Goal: Communication & Community: Share content

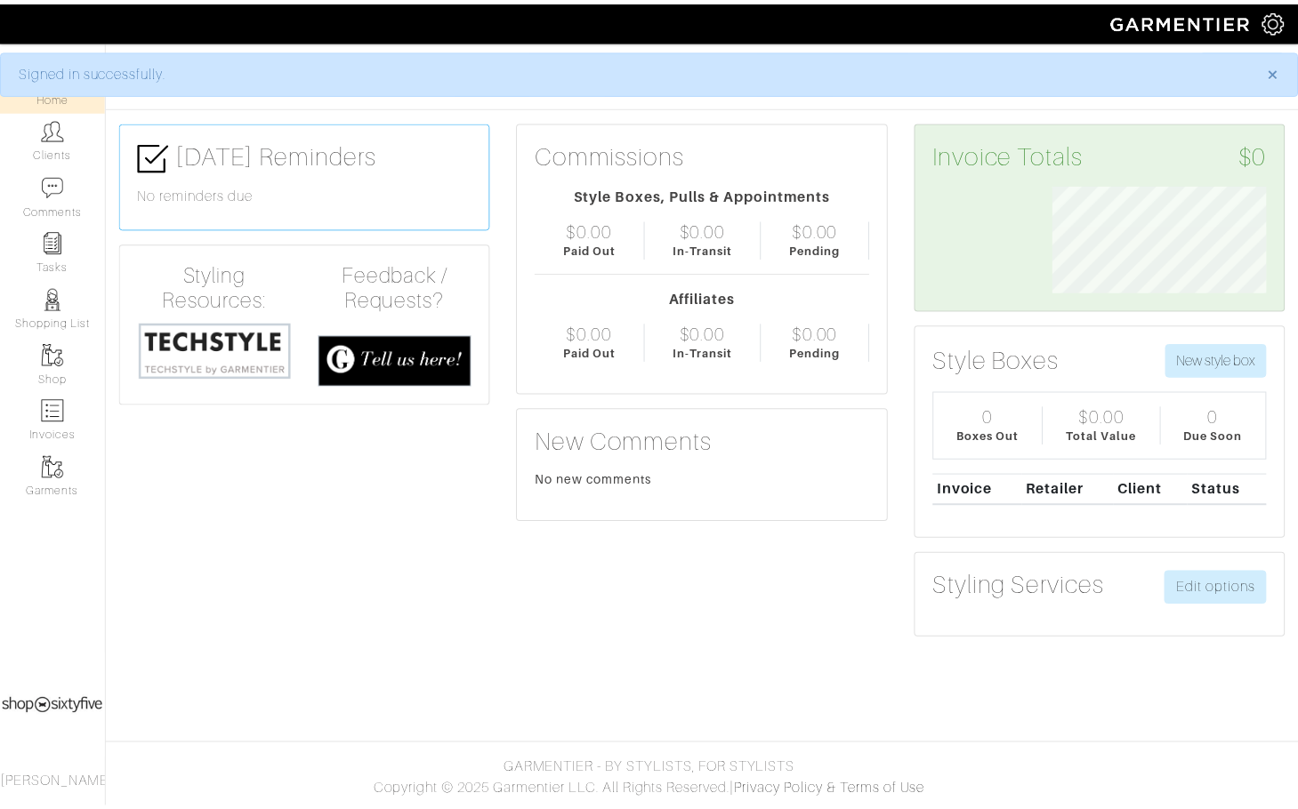
scroll to position [108, 243]
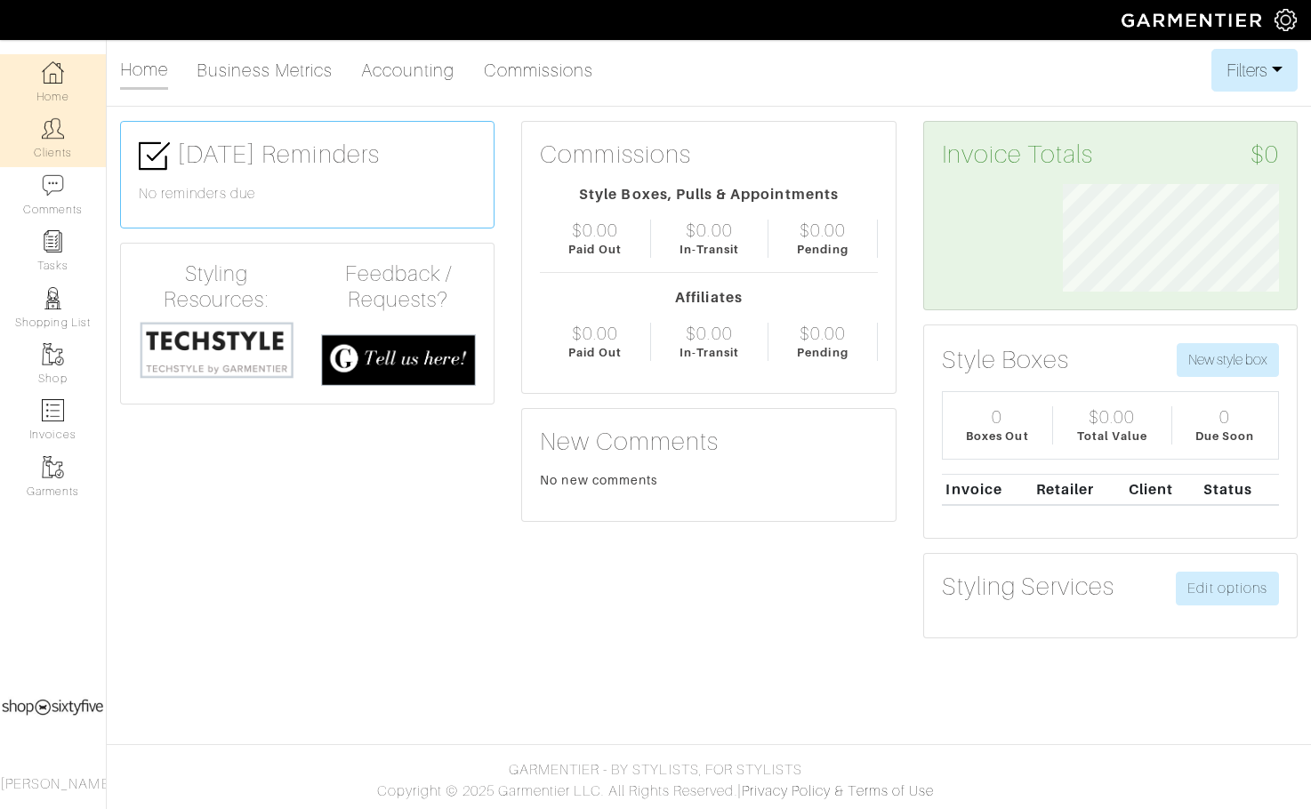
click at [56, 153] on link "Clients" at bounding box center [53, 138] width 106 height 56
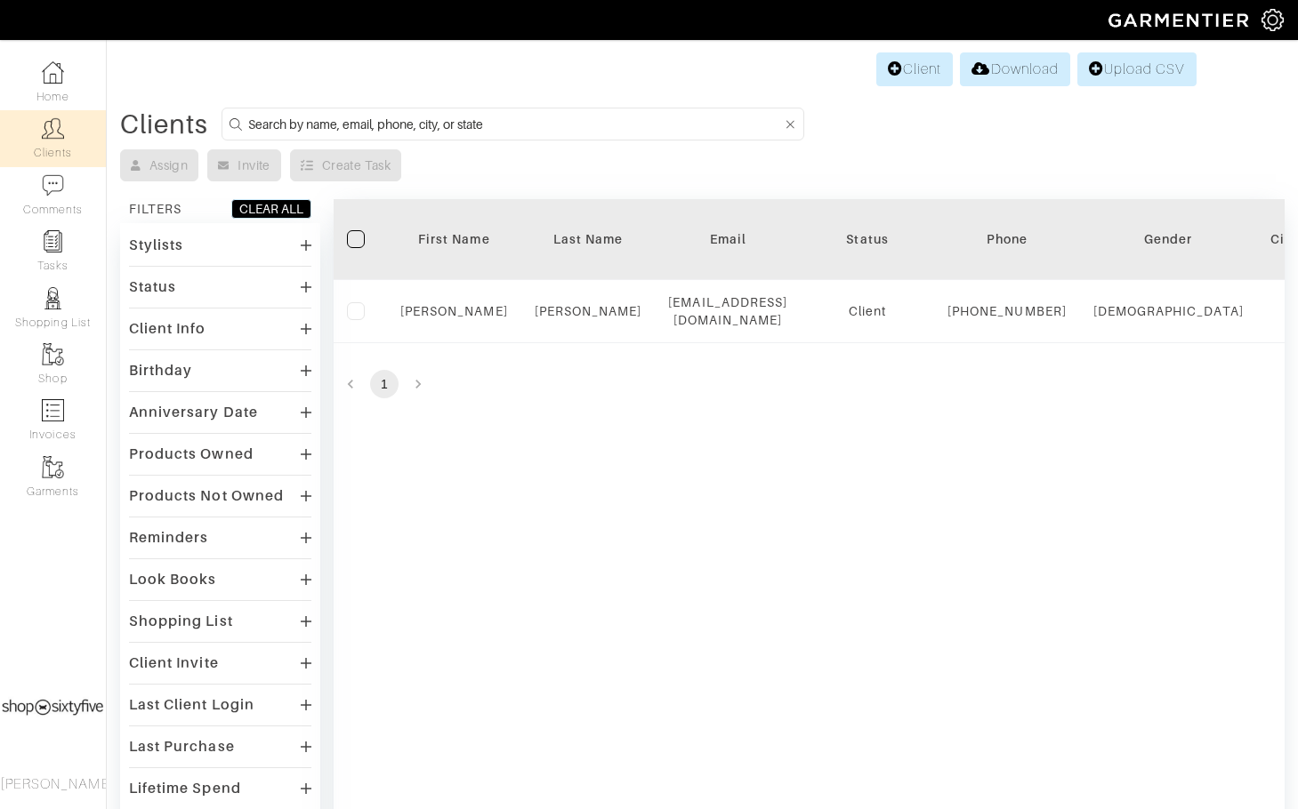
click at [174, 576] on div "Look Books" at bounding box center [173, 580] width 88 height 18
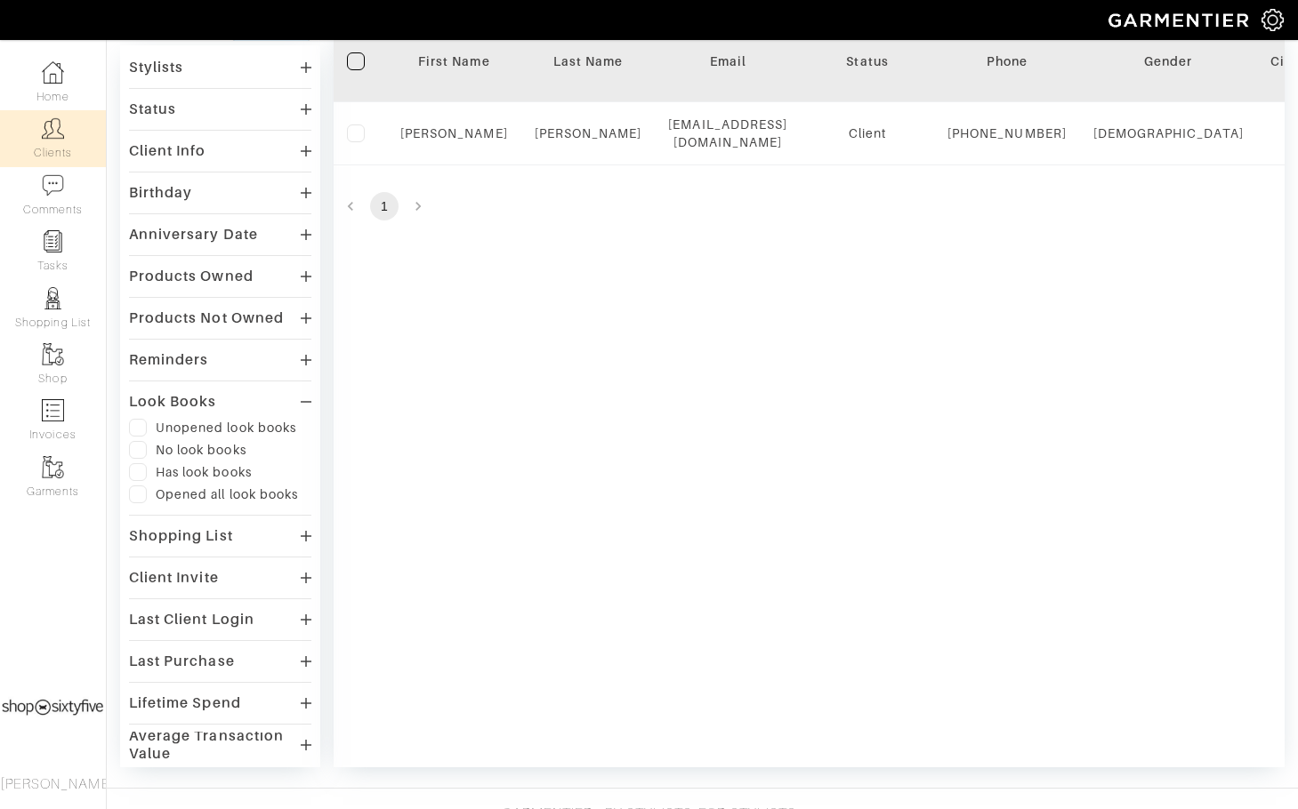
scroll to position [89, 0]
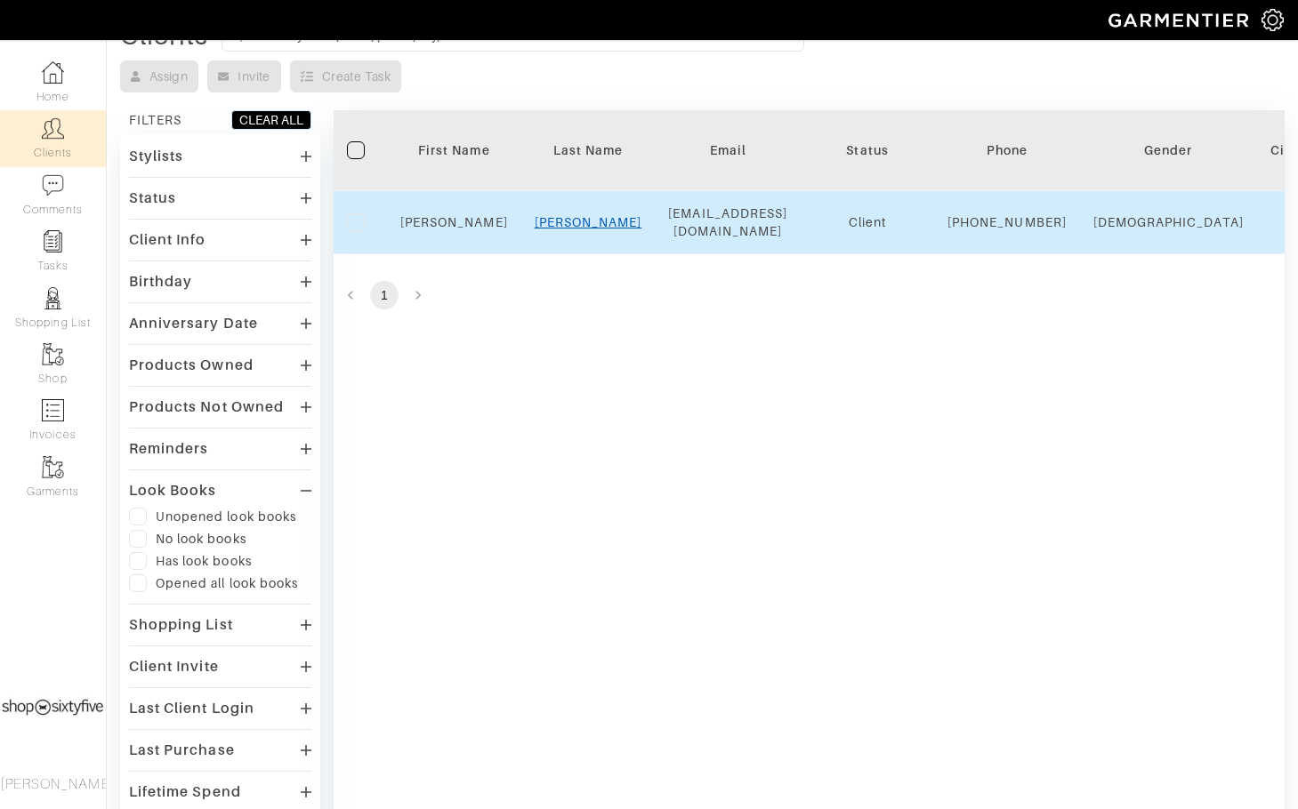
click at [591, 229] on link "LaRosa" at bounding box center [589, 222] width 108 height 14
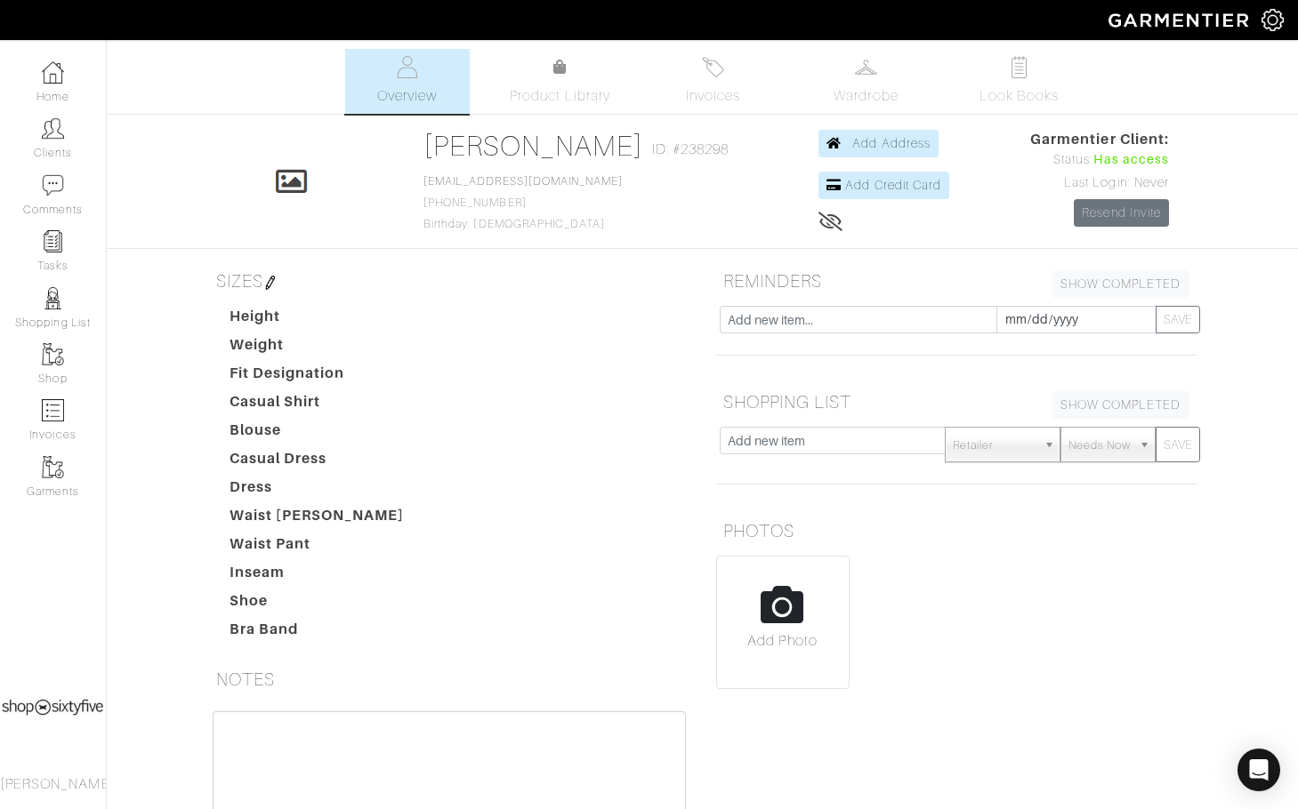
drag, startPoint x: 1017, startPoint y: 74, endPoint x: 828, endPoint y: 652, distance: 608.1
click at [1017, 74] on img at bounding box center [1019, 67] width 22 height 22
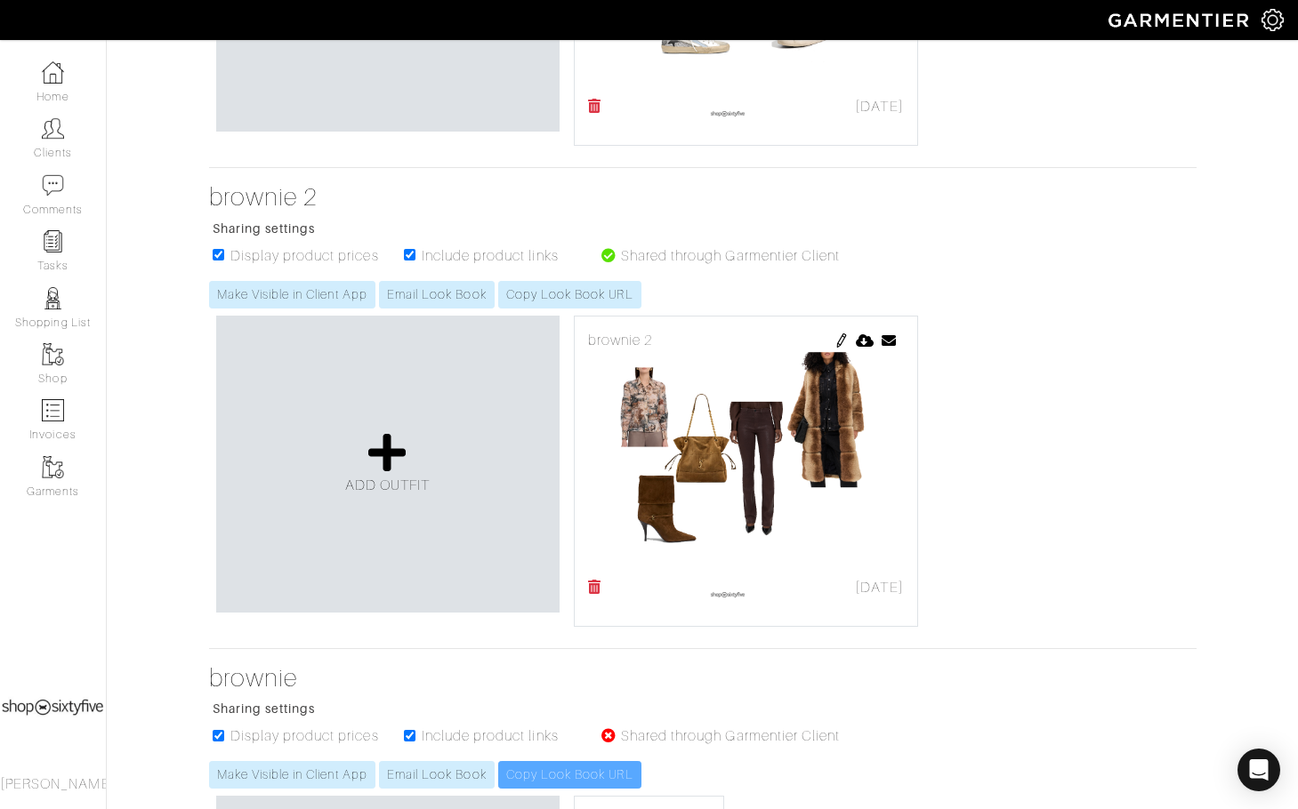
scroll to position [623, 0]
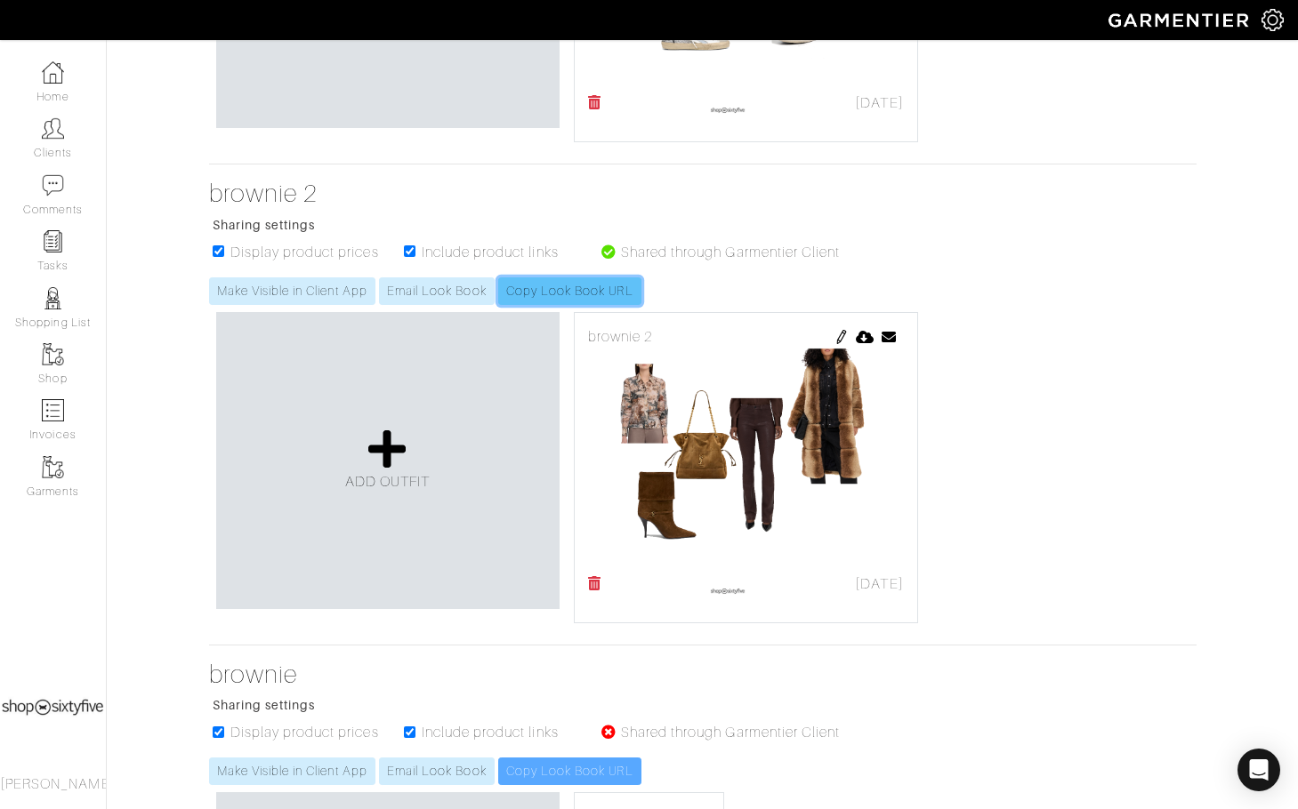
click at [572, 290] on link "Copy Look Book URL" at bounding box center [569, 291] width 143 height 28
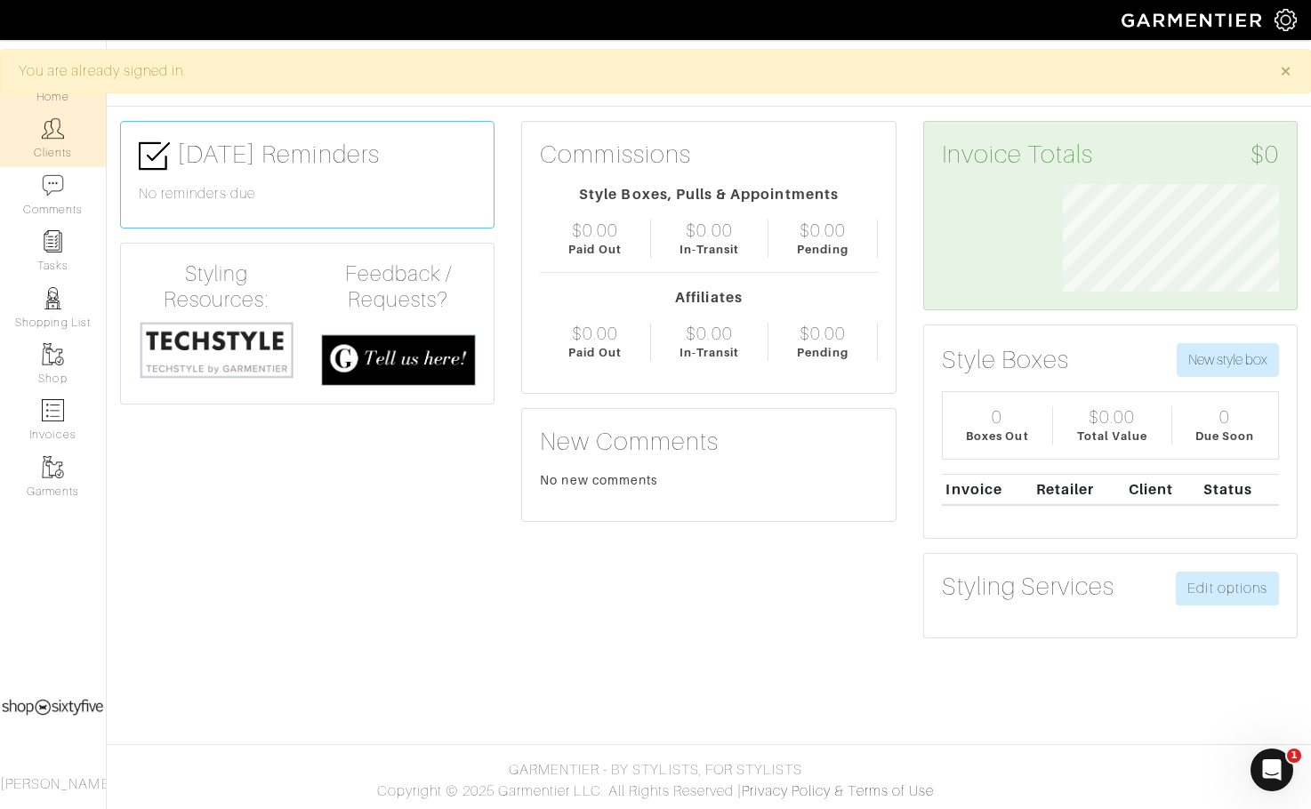
drag, startPoint x: 68, startPoint y: 140, endPoint x: 78, endPoint y: 135, distance: 11.6
click at [69, 140] on link "Clients" at bounding box center [53, 138] width 106 height 56
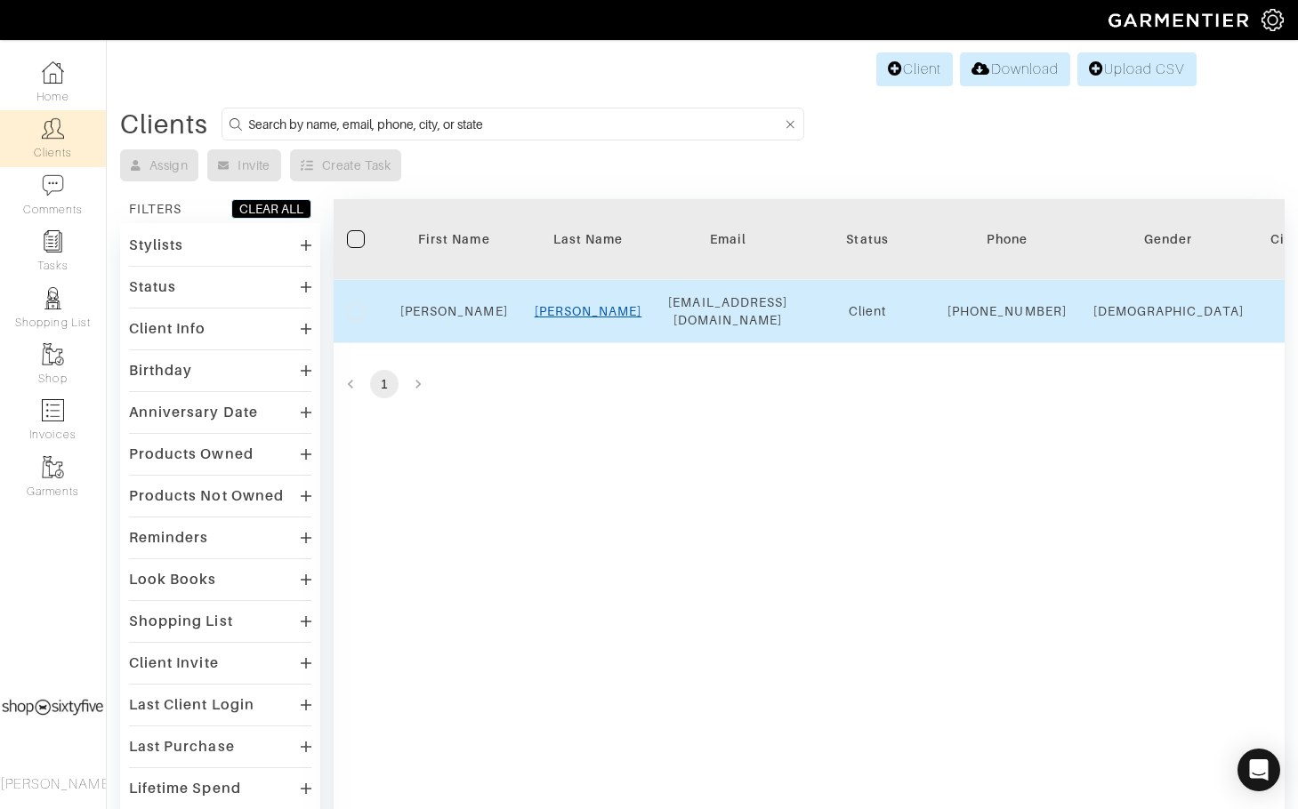
click at [606, 318] on link "LaRosa" at bounding box center [589, 311] width 108 height 14
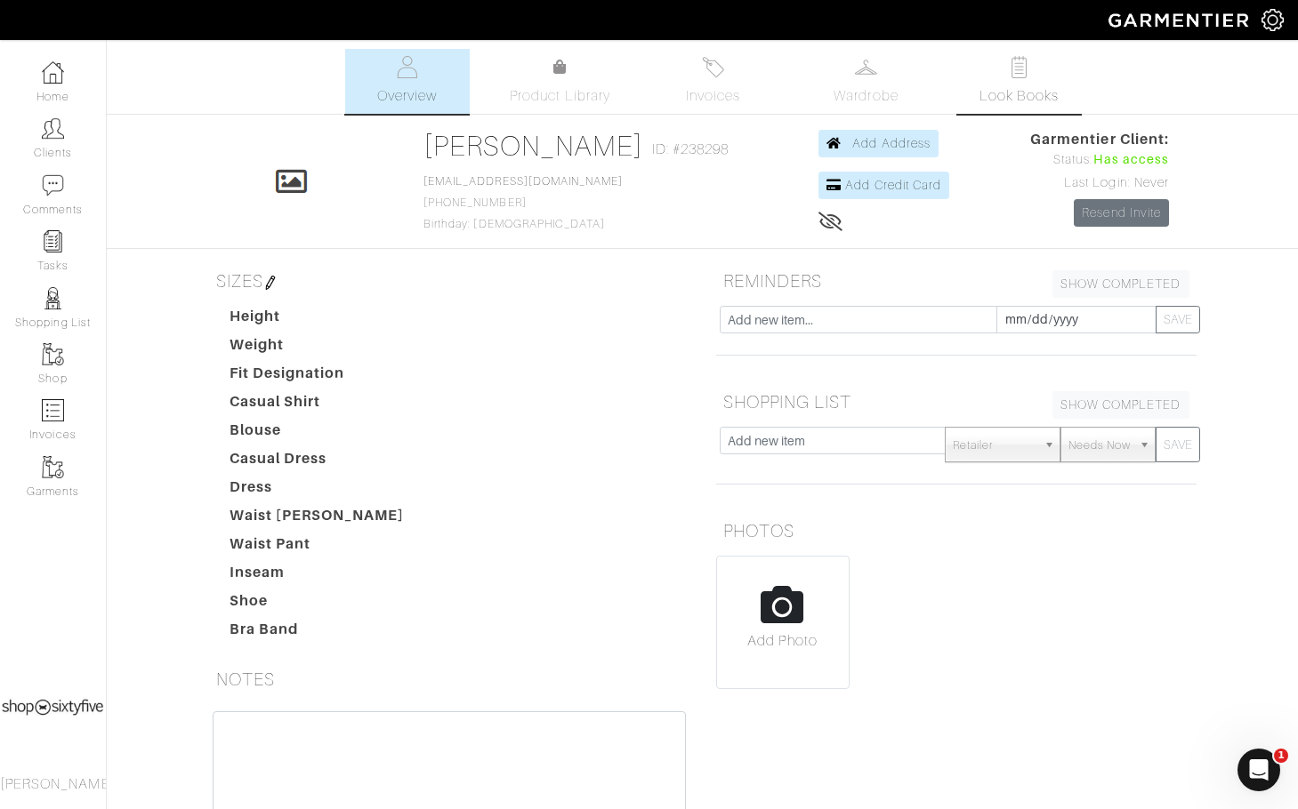
click at [1016, 81] on link "Look Books" at bounding box center [1019, 81] width 125 height 65
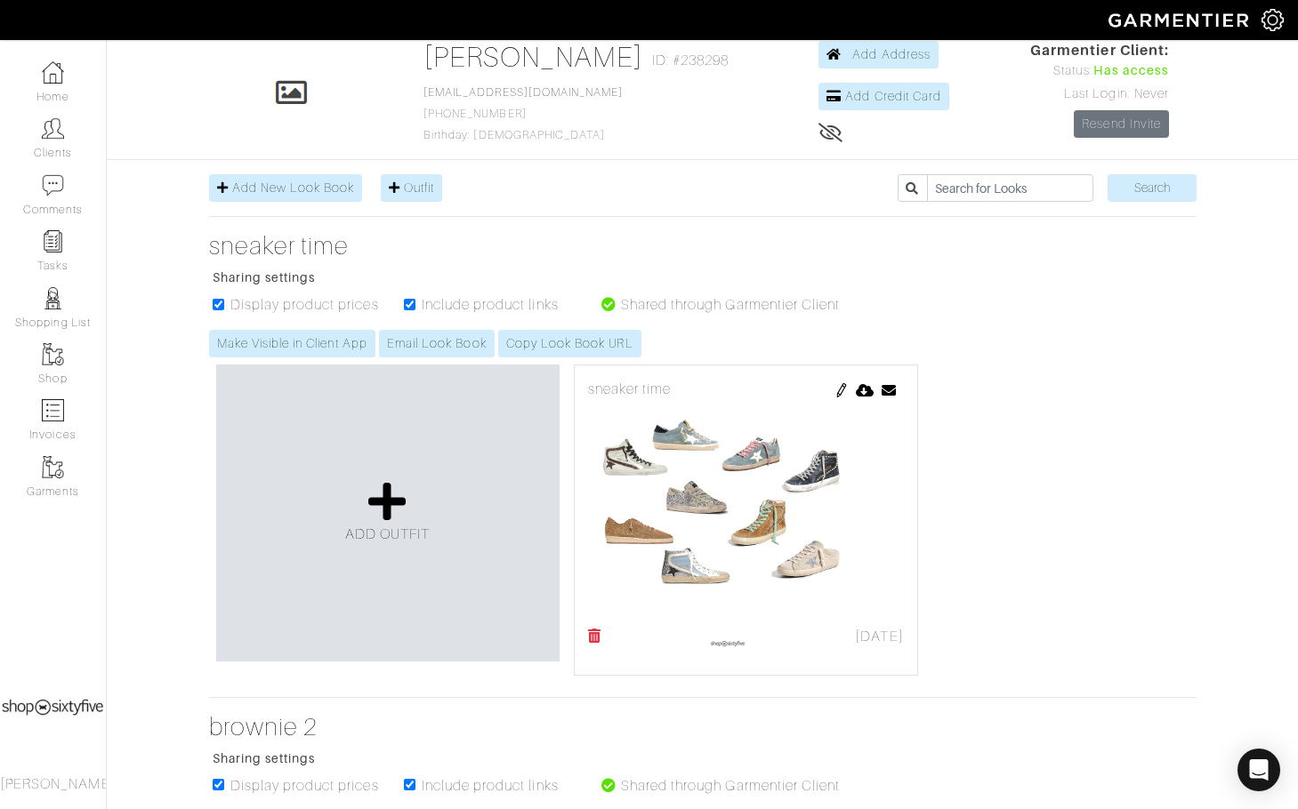
scroll to position [356, 0]
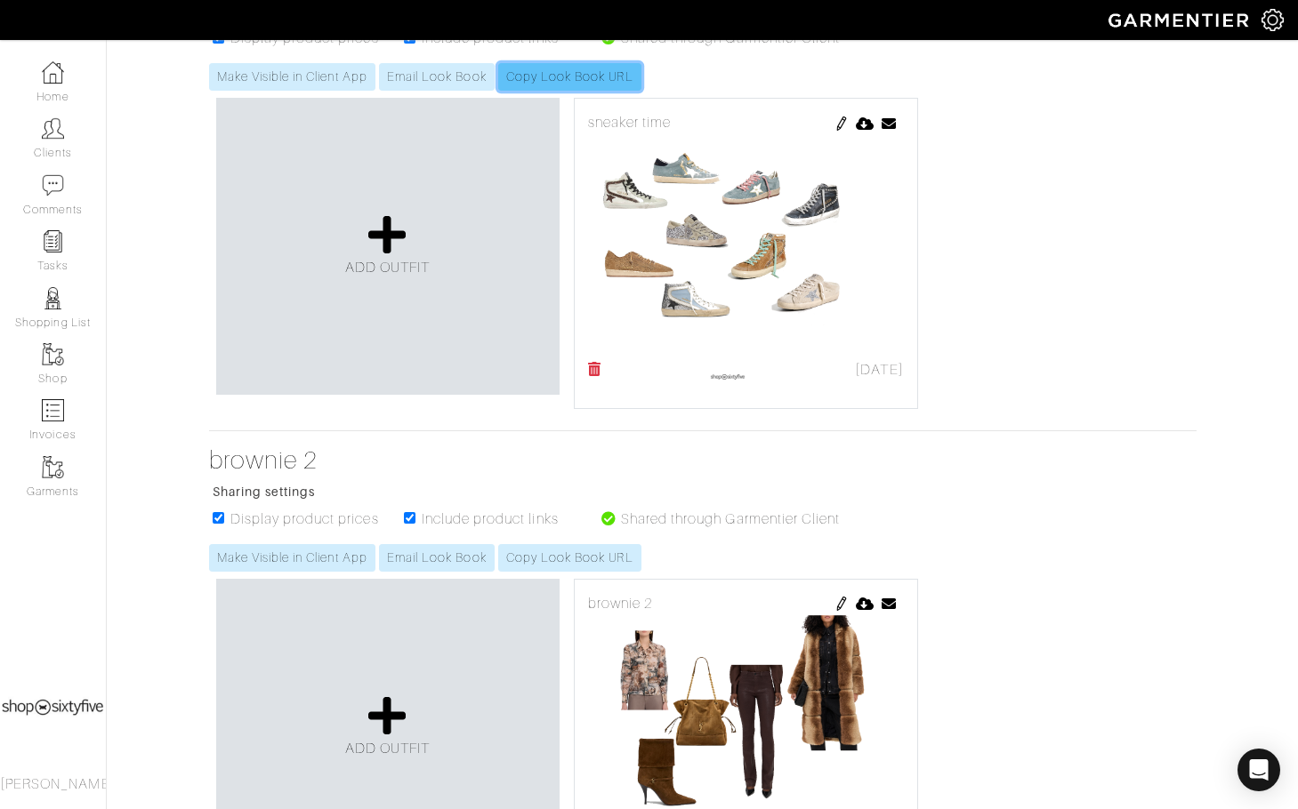
click at [587, 77] on link "Copy Look Book URL" at bounding box center [569, 77] width 143 height 28
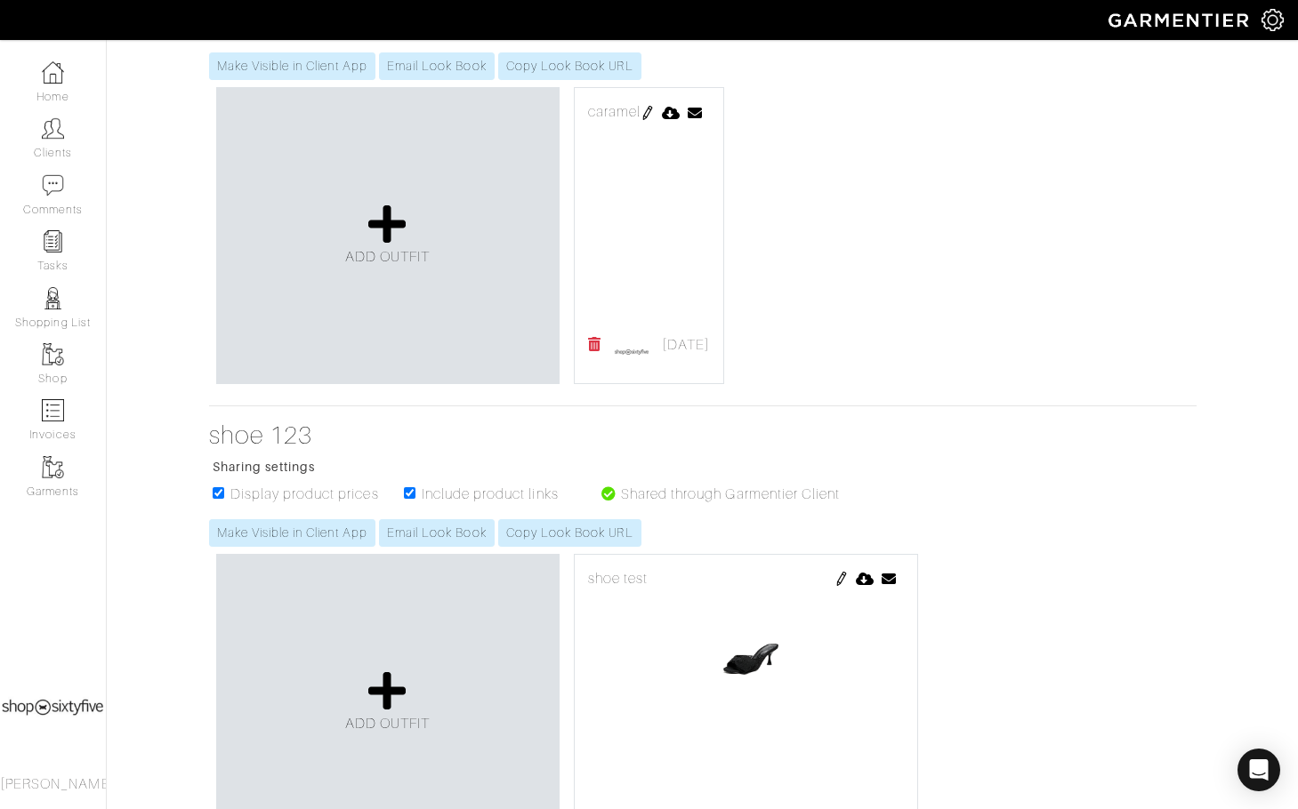
scroll to position [2467, 0]
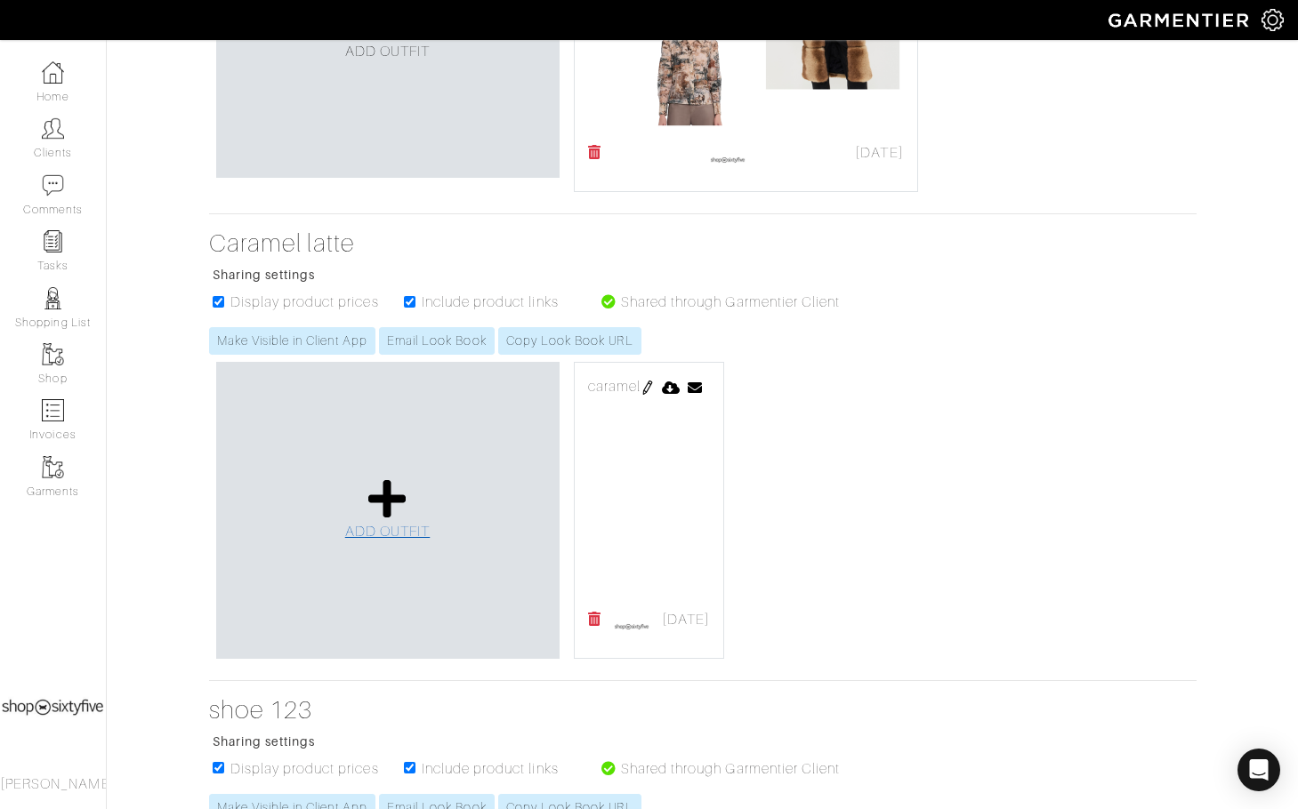
click at [390, 519] on icon at bounding box center [387, 499] width 38 height 43
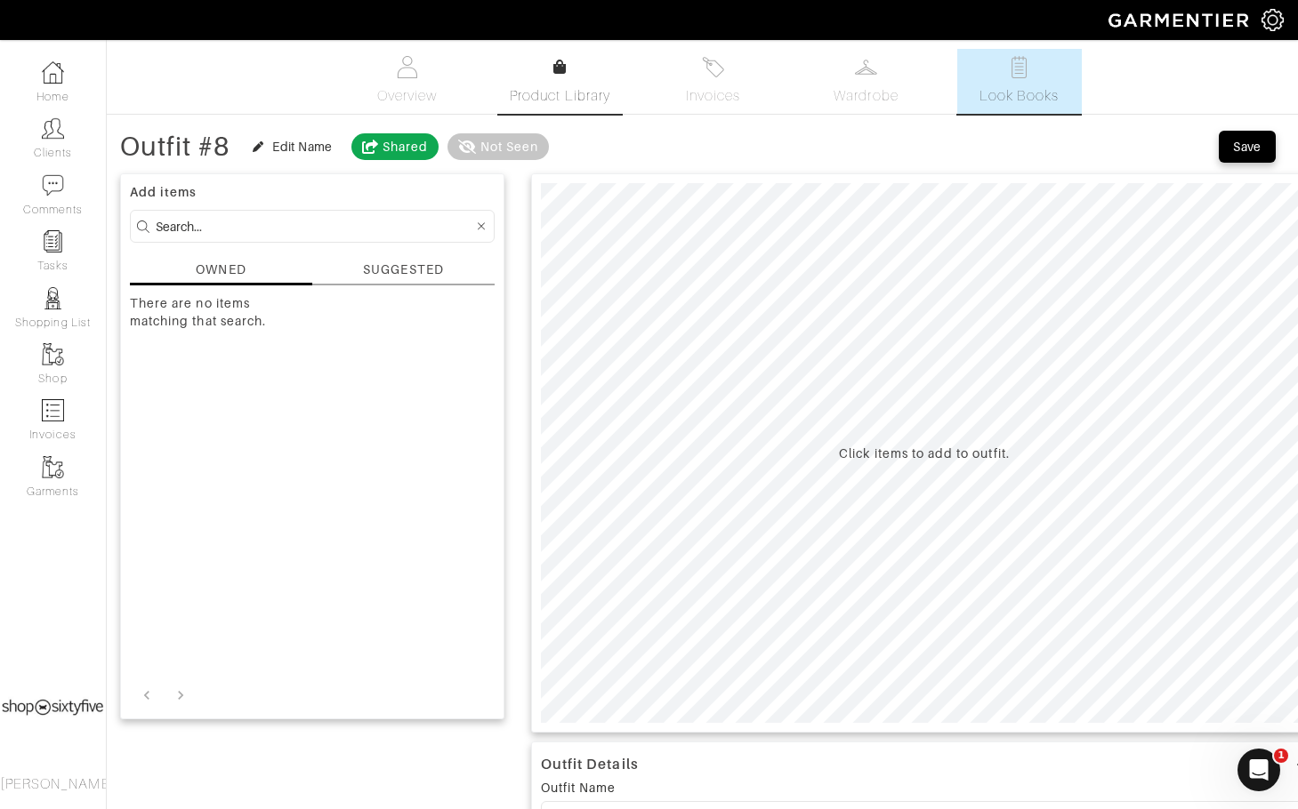
click at [562, 63] on icon at bounding box center [559, 67] width 13 height 14
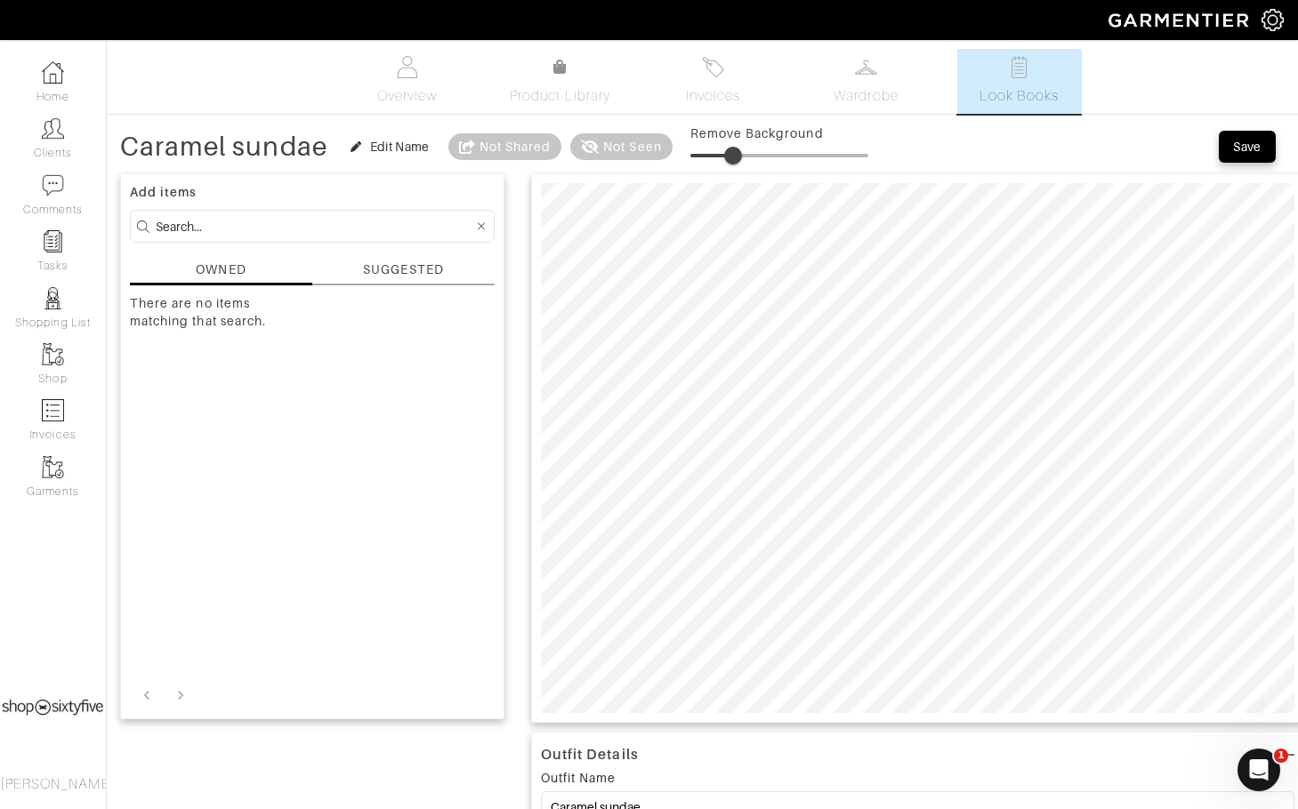
drag, startPoint x: 753, startPoint y: 145, endPoint x: 735, endPoint y: 150, distance: 19.4
click at [735, 150] on span at bounding box center [733, 156] width 18 height 18
drag, startPoint x: 736, startPoint y: 151, endPoint x: 747, endPoint y: 167, distance: 19.2
click at [743, 147] on span at bounding box center [740, 156] width 18 height 18
drag, startPoint x: 742, startPoint y: 158, endPoint x: 728, endPoint y: 156, distance: 13.6
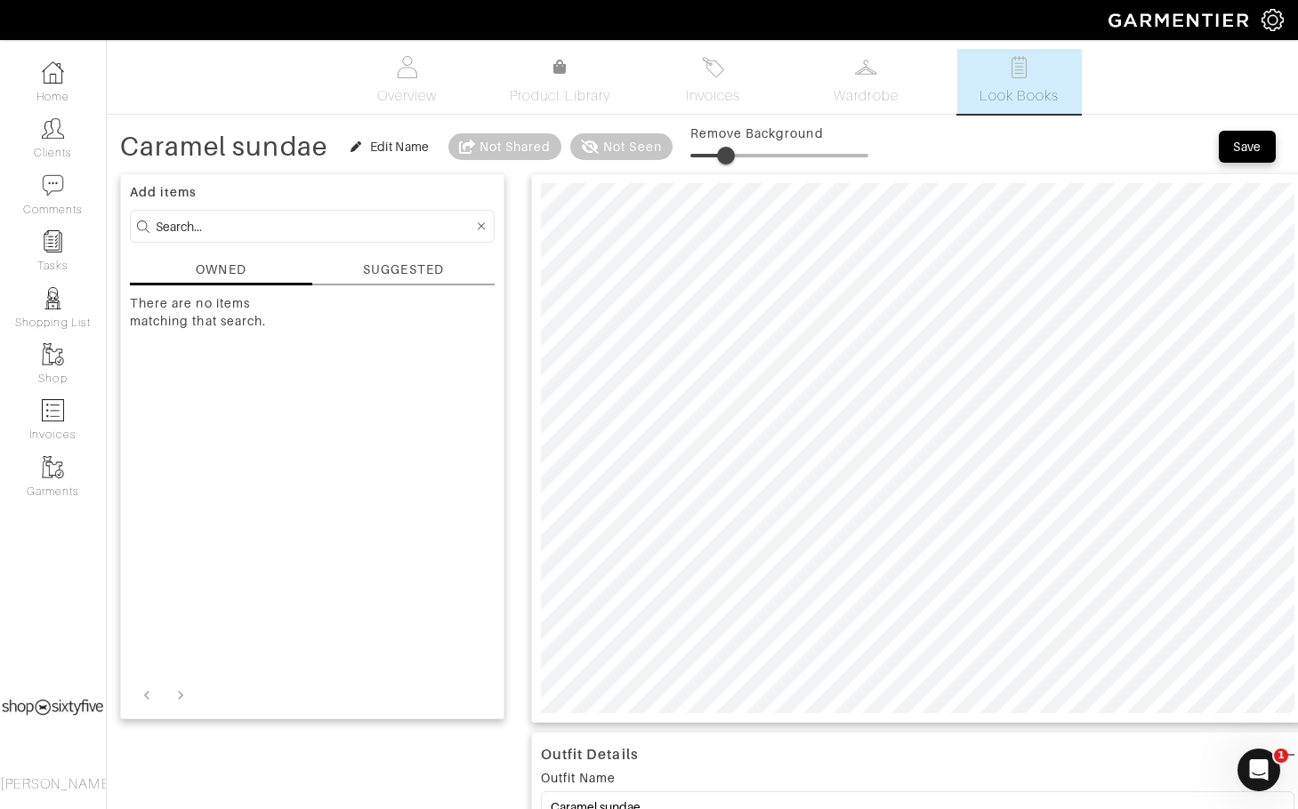
click at [728, 156] on span at bounding box center [726, 156] width 18 height 18
drag, startPoint x: 724, startPoint y: 149, endPoint x: 736, endPoint y: 172, distance: 25.9
click at [743, 151] on span at bounding box center [742, 156] width 18 height 18
drag, startPoint x: 742, startPoint y: 153, endPoint x: 726, endPoint y: 150, distance: 16.2
click at [726, 150] on span at bounding box center [724, 156] width 18 height 18
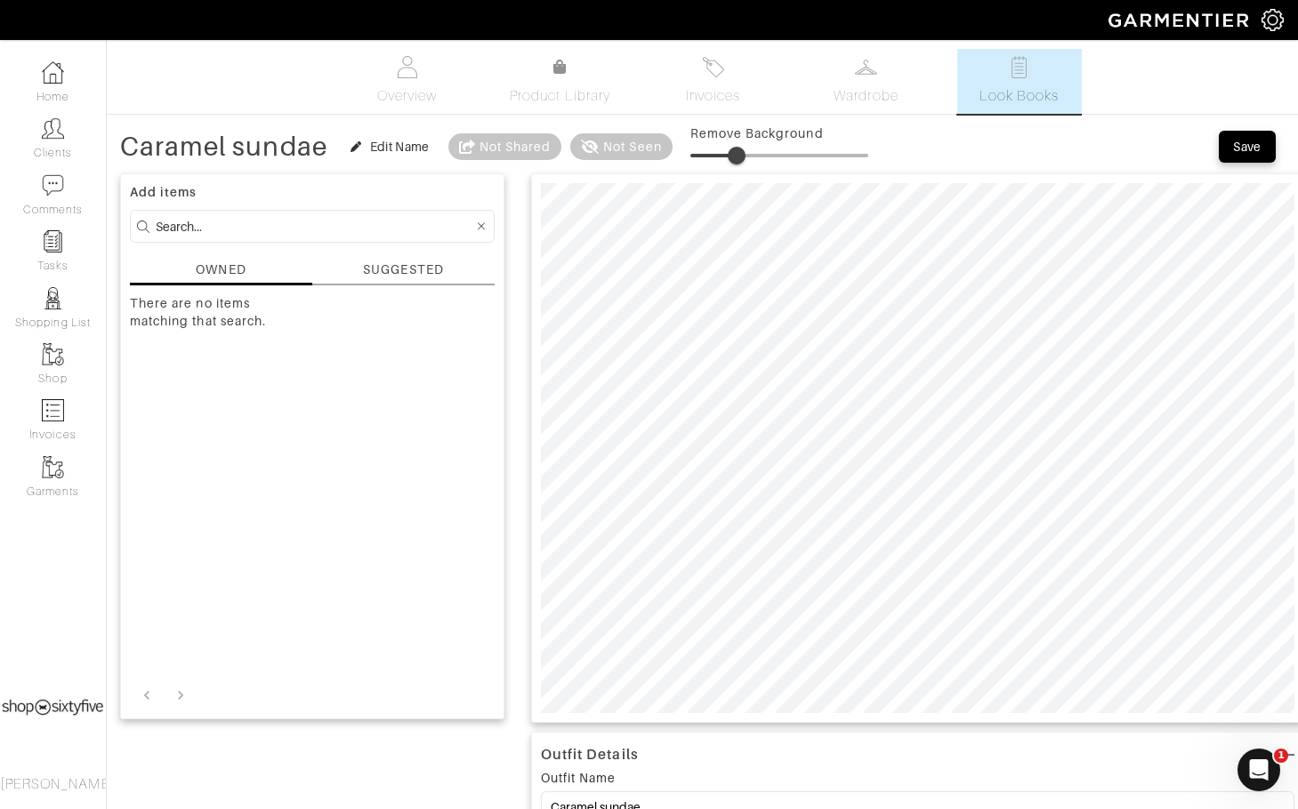
click at [739, 152] on span at bounding box center [737, 156] width 18 height 18
type input "24"
type input "26"
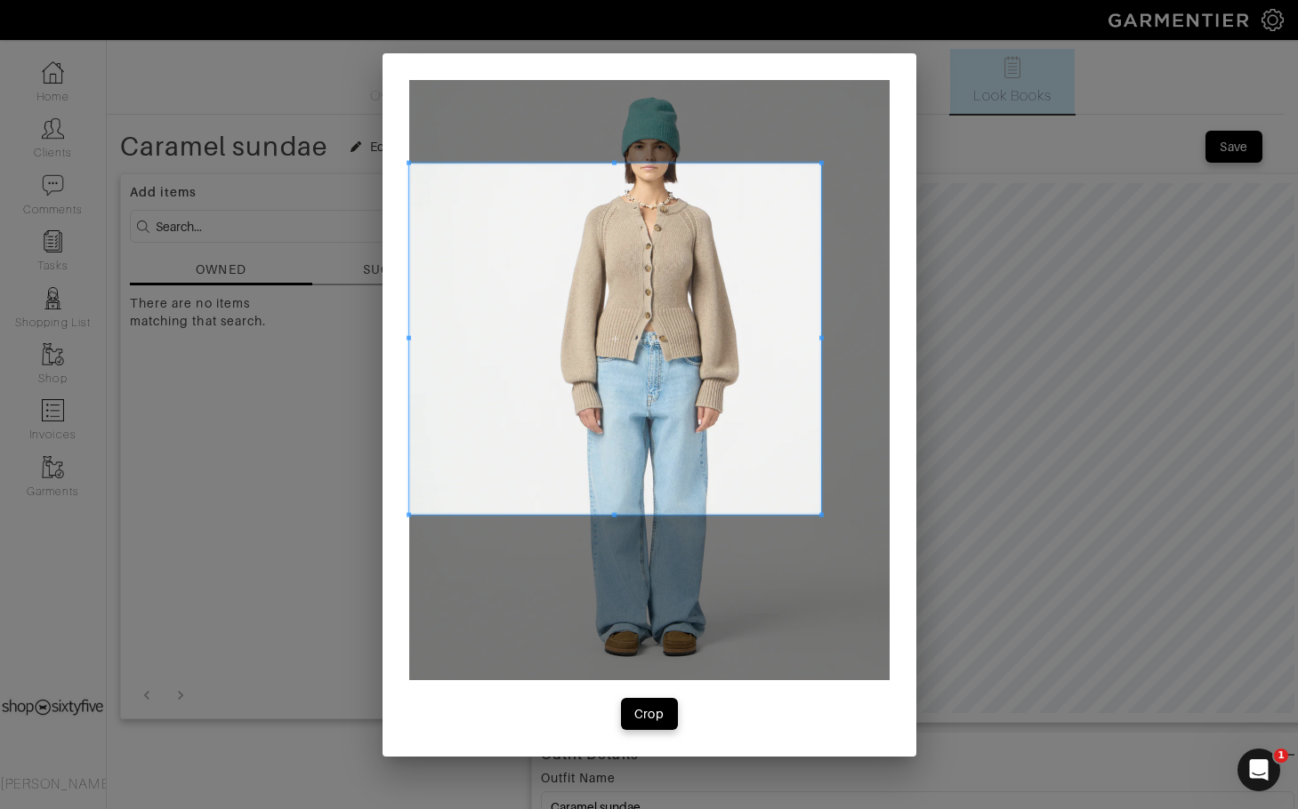
click at [821, 164] on span at bounding box center [821, 162] width 4 height 4
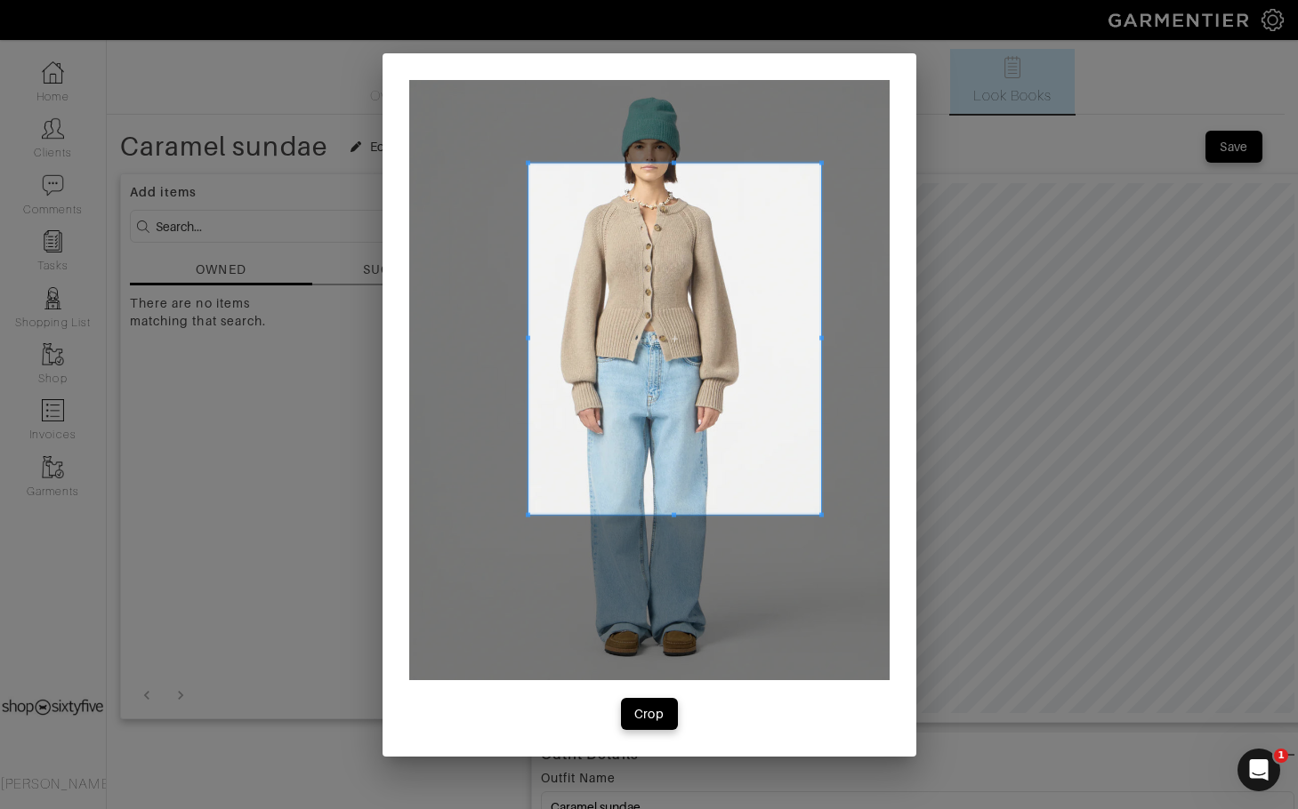
click at [527, 403] on span at bounding box center [528, 339] width 4 height 352
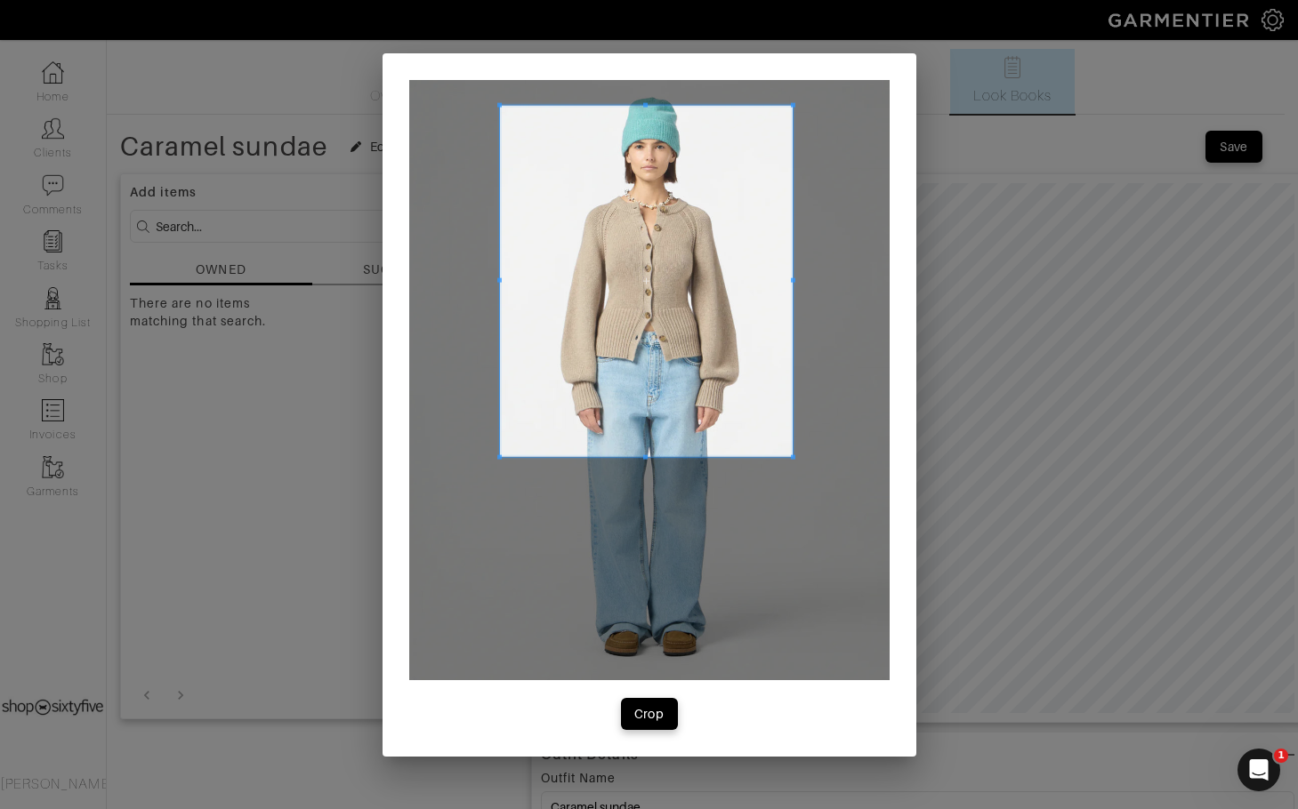
click at [788, 449] on span at bounding box center [646, 281] width 293 height 352
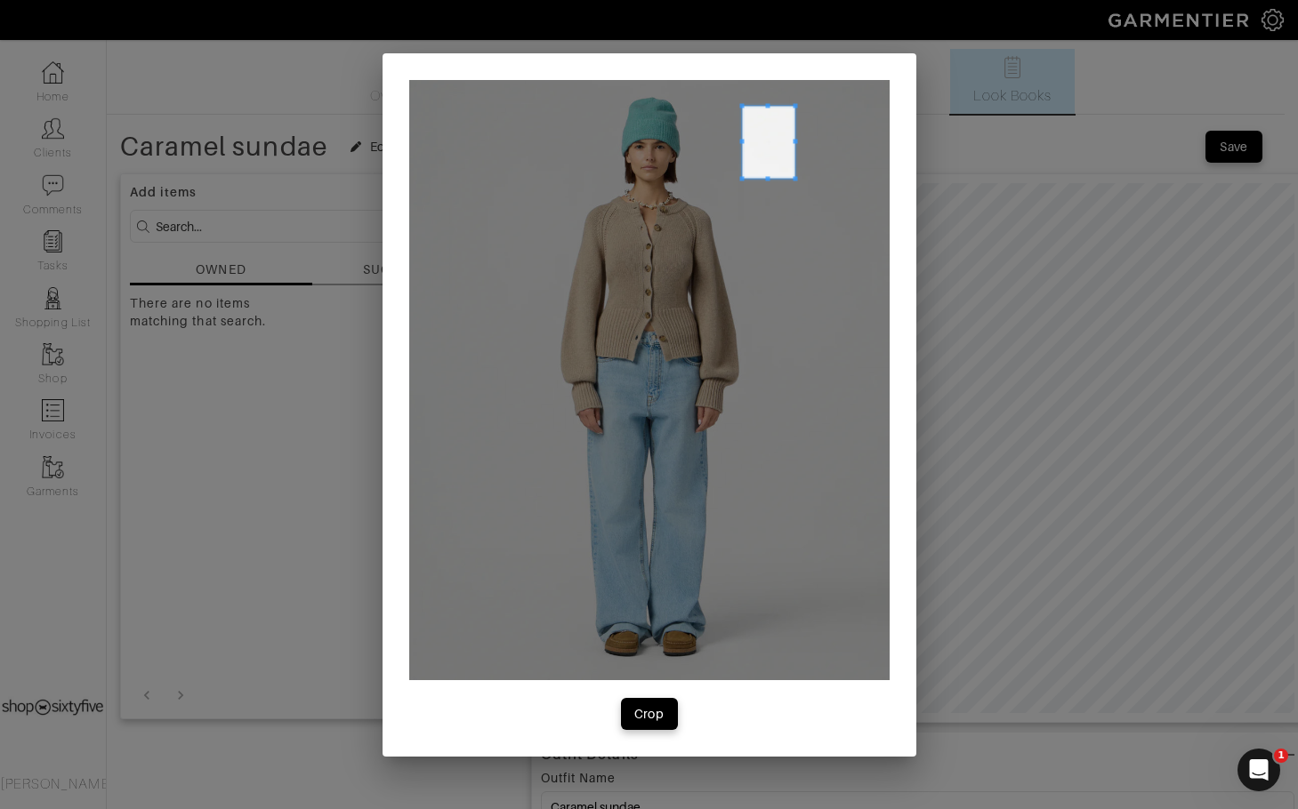
click at [750, 170] on div at bounding box center [649, 380] width 480 height 600
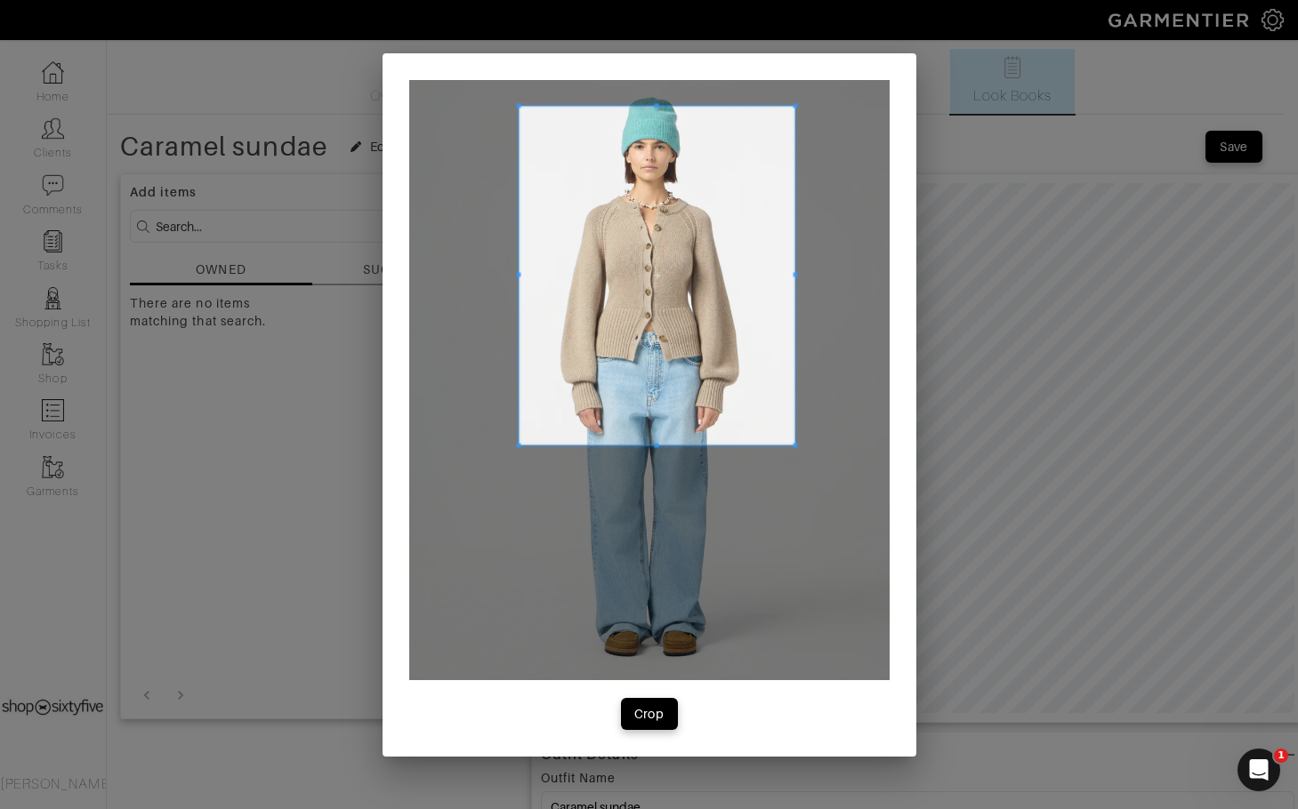
click at [517, 445] on span at bounding box center [518, 445] width 4 height 4
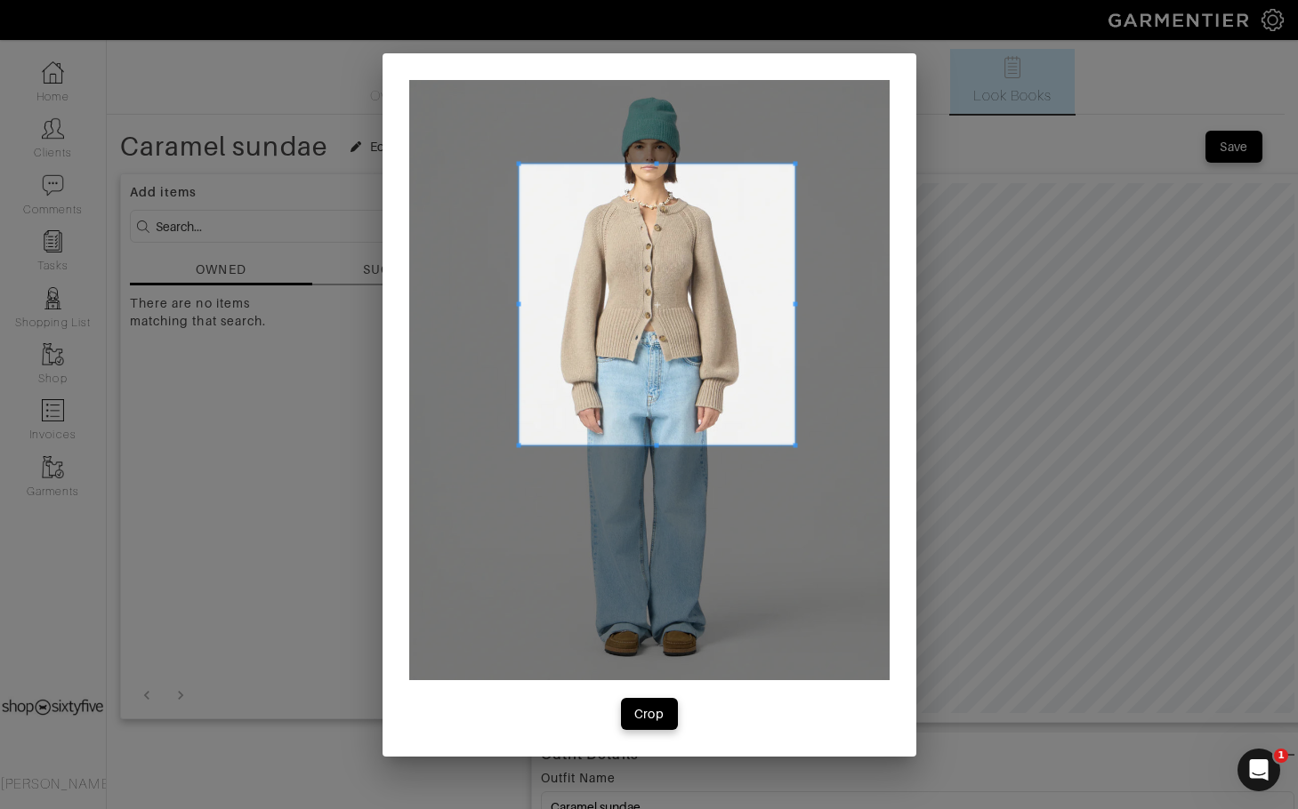
click at [744, 162] on span at bounding box center [657, 163] width 276 height 4
click at [779, 173] on span at bounding box center [781, 304] width 4 height 281
click at [654, 722] on div "Crop" at bounding box center [649, 714] width 30 height 18
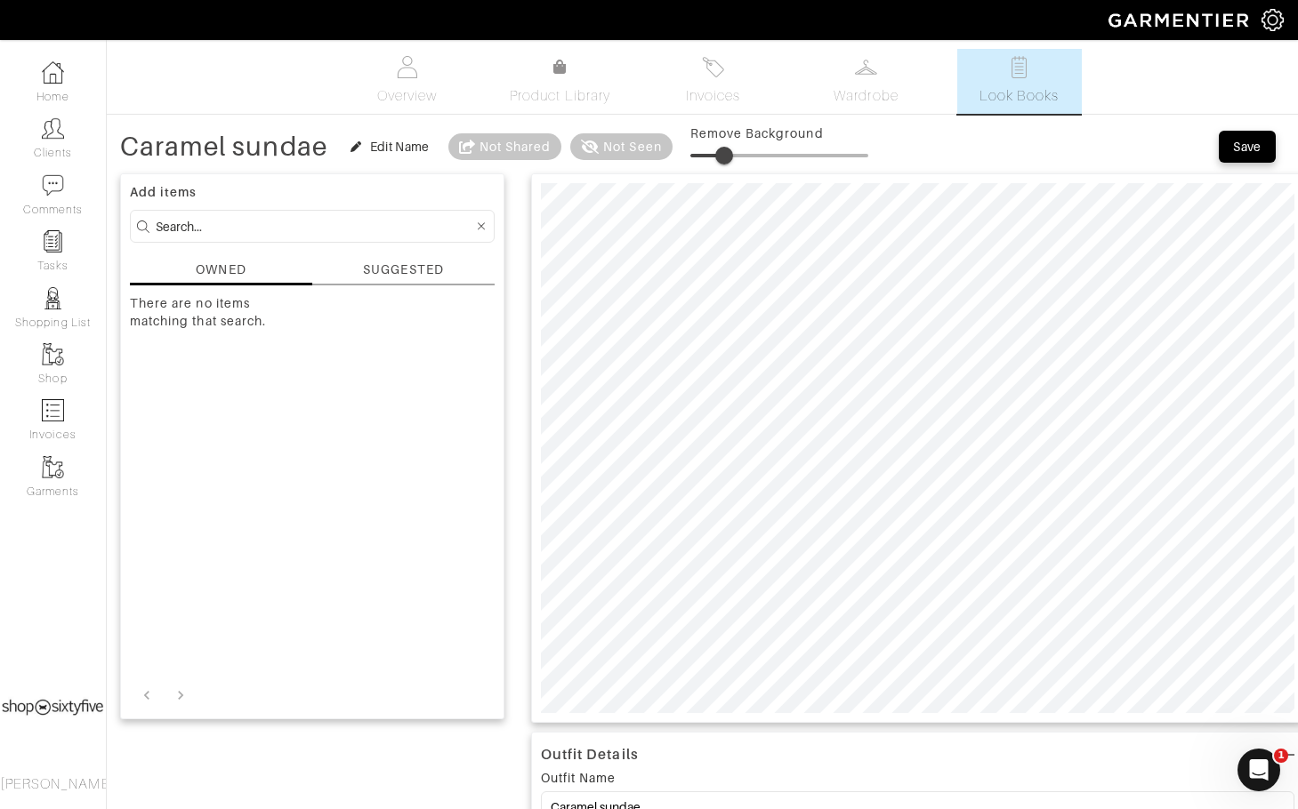
drag, startPoint x: 724, startPoint y: 149, endPoint x: 726, endPoint y: 157, distance: 9.1
click at [726, 157] on span at bounding box center [724, 156] width 18 height 18
type input "28"
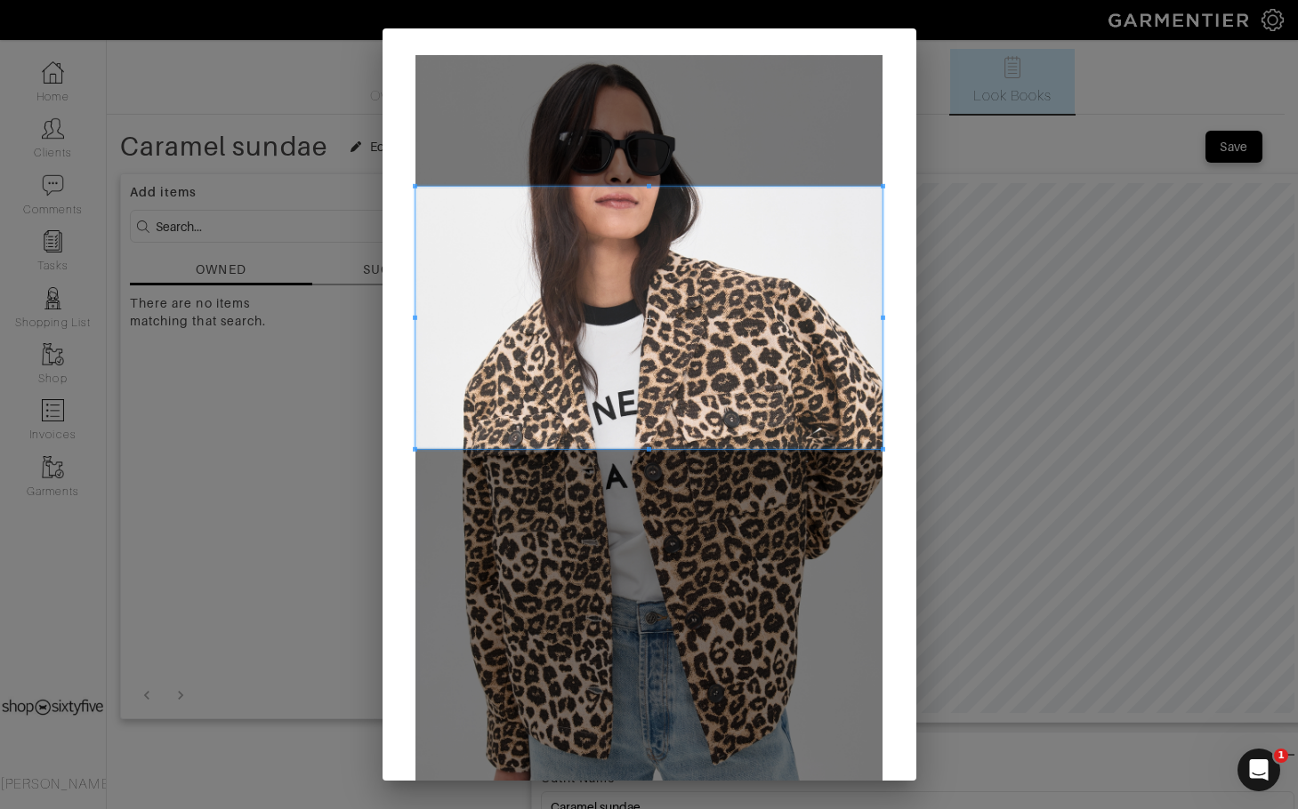
click at [849, 193] on span at bounding box center [648, 318] width 467 height 262
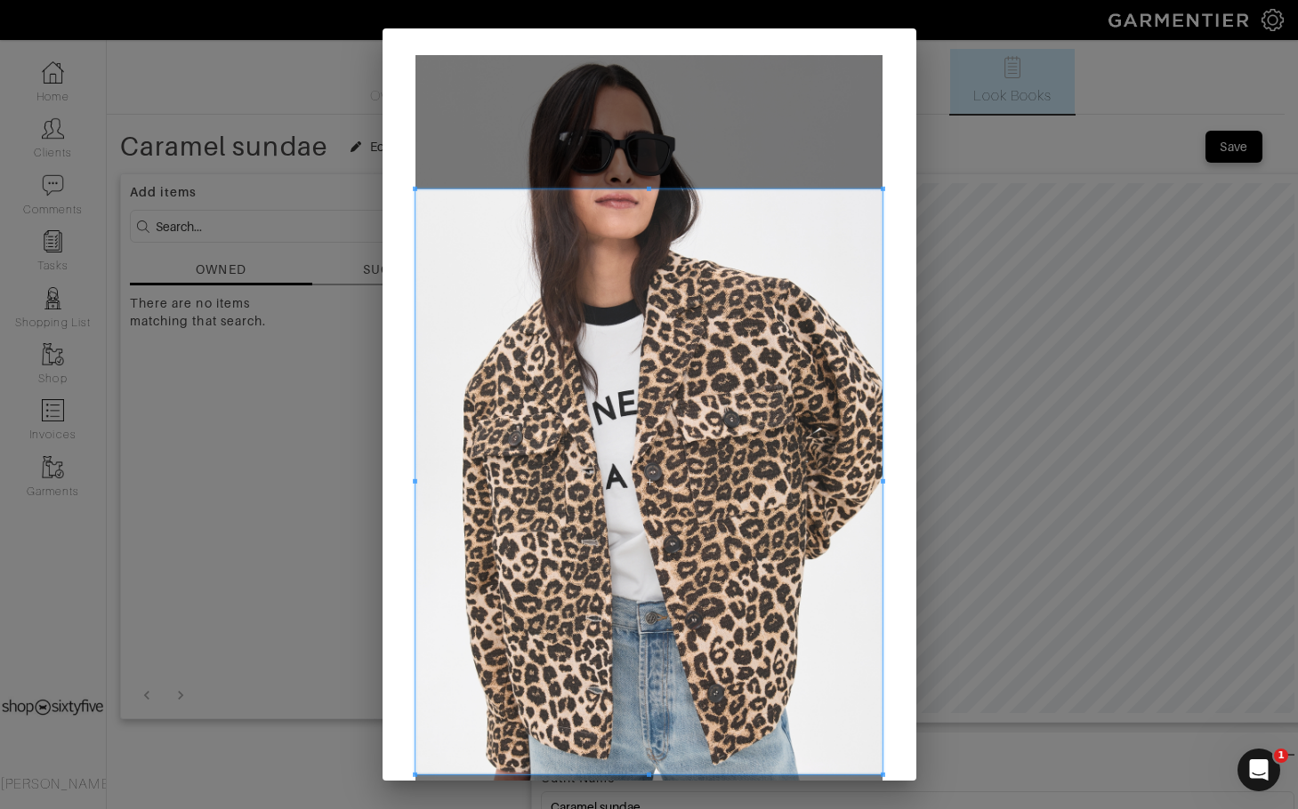
click at [847, 776] on span at bounding box center [648, 775] width 467 height 4
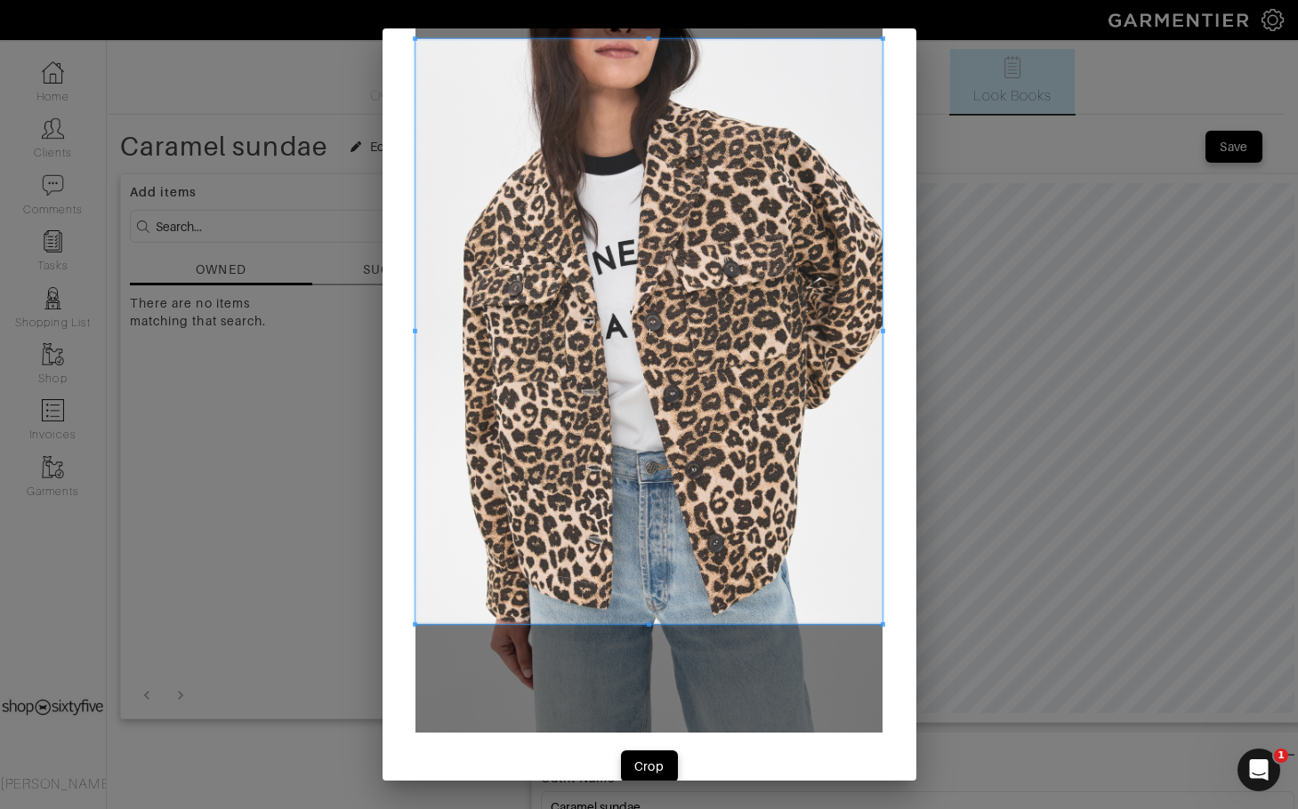
scroll to position [179, 0]
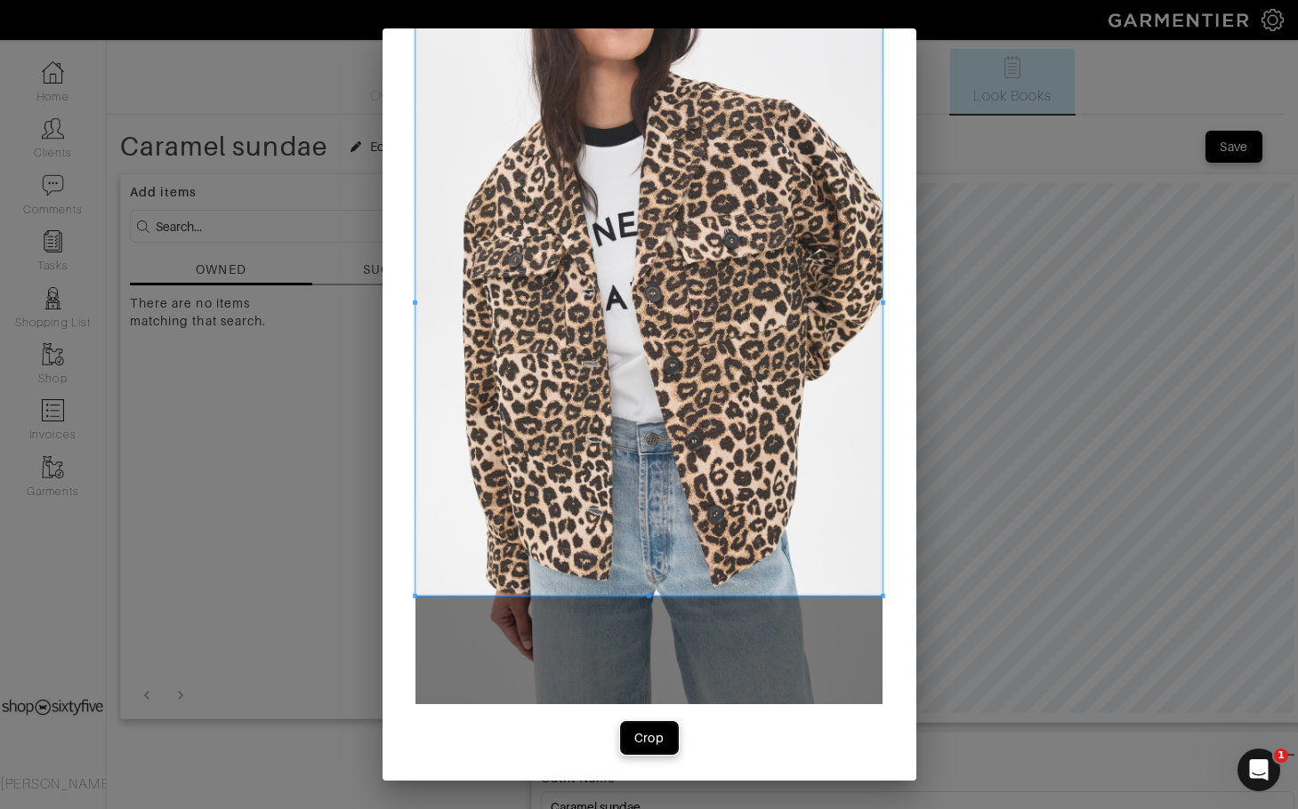
click at [656, 736] on div "Crop" at bounding box center [649, 738] width 30 height 18
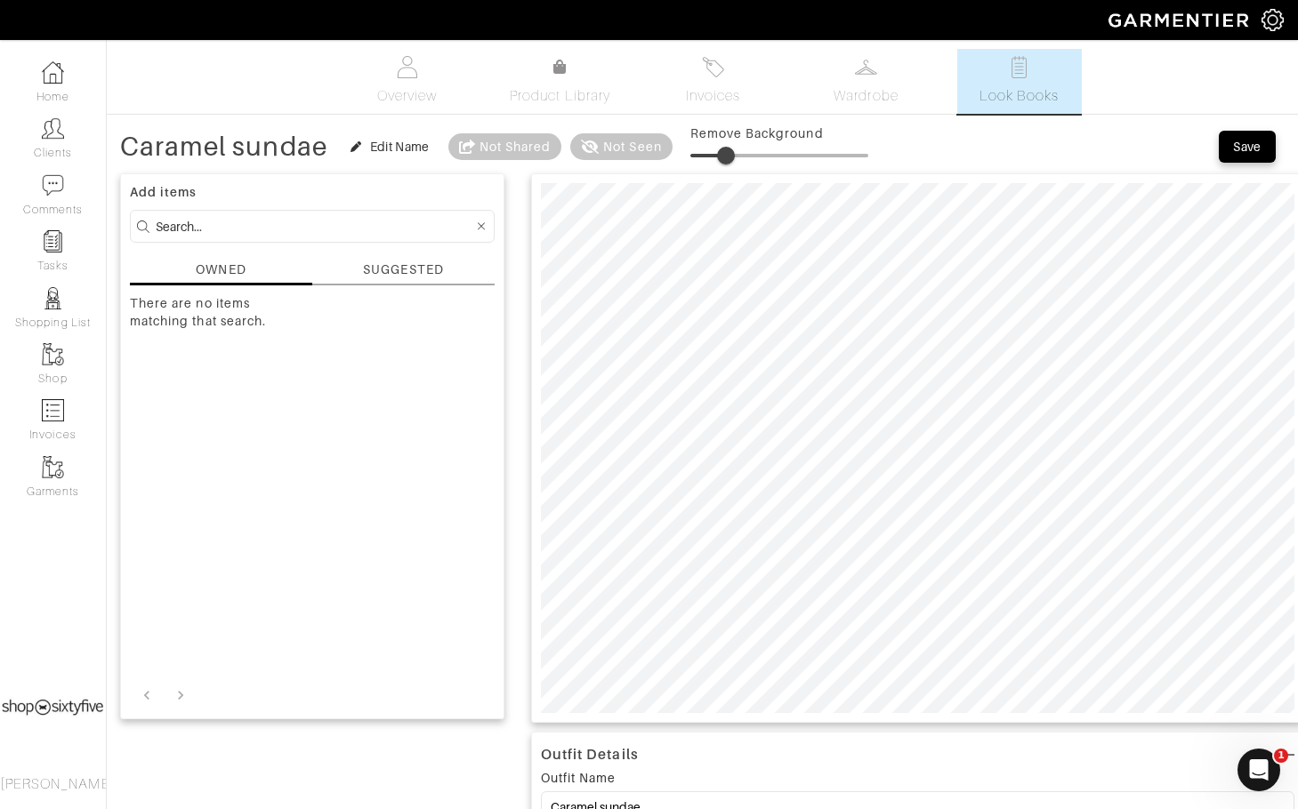
type input "24"
drag, startPoint x: 601, startPoint y: 141, endPoint x: 705, endPoint y: 175, distance: 109.7
type input "28"
drag, startPoint x: 703, startPoint y: 153, endPoint x: 742, endPoint y: 158, distance: 39.5
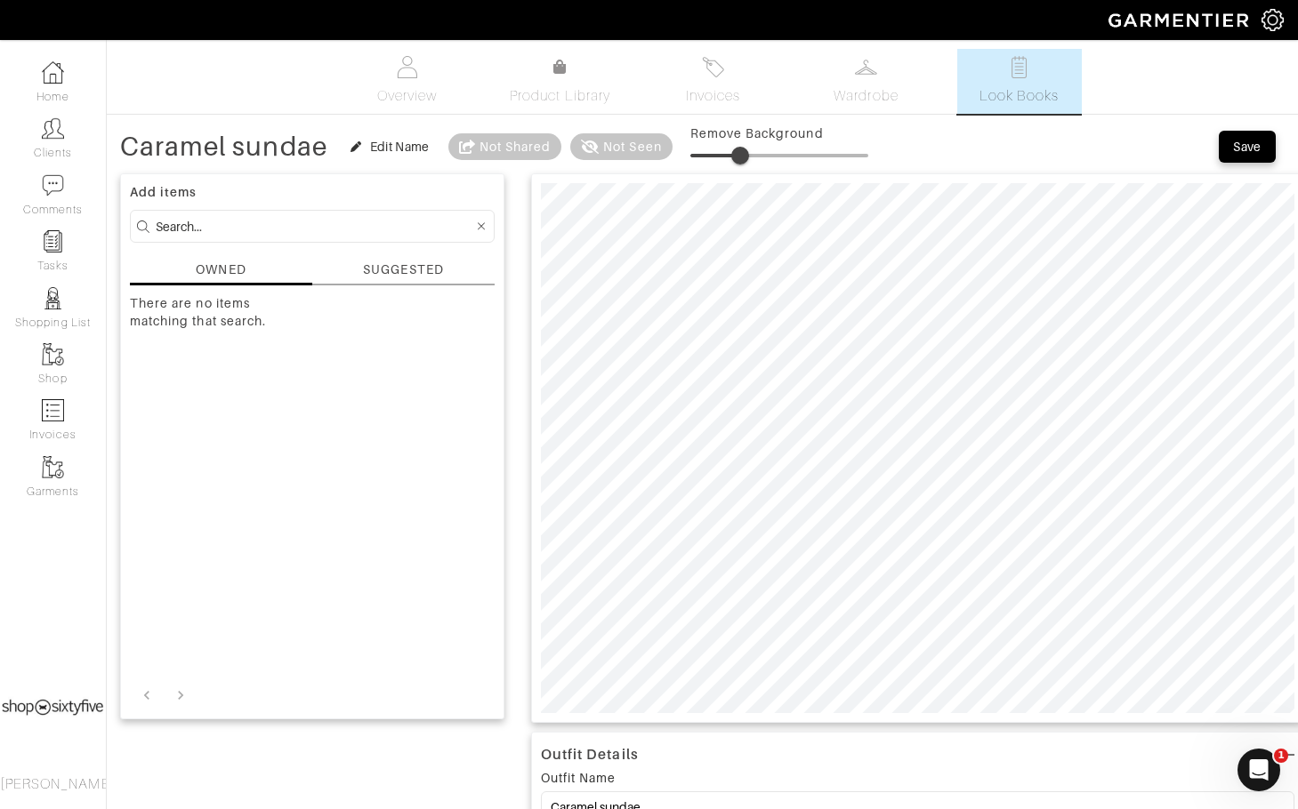
click at [742, 158] on span at bounding box center [740, 156] width 18 height 18
click at [1256, 142] on div "Save" at bounding box center [1247, 147] width 28 height 18
type input "28"
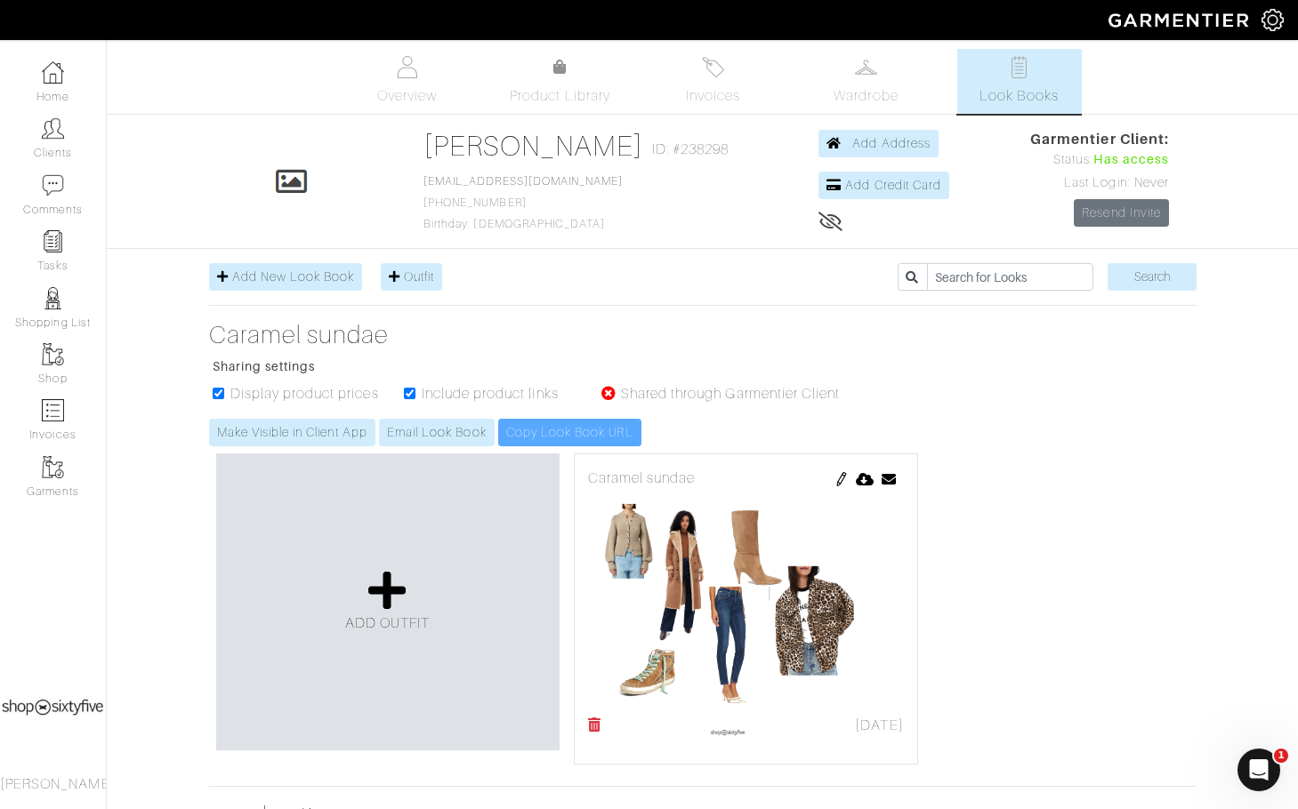
click at [581, 427] on div "Make Visible in Client App Email Look Book Copy Look Book URL" at bounding box center [533, 433] width 649 height 28
click at [675, 425] on div "Make Visible in Client App Email Look Book Copy Look Book URL" at bounding box center [533, 433] width 649 height 28
click at [561, 432] on div "Make Visible in Client App Email Look Book Copy Look Book URL" at bounding box center [533, 433] width 649 height 28
click at [538, 431] on div "Make Visible in Client App Email Look Book Copy Look Book URL" at bounding box center [533, 433] width 649 height 28
click at [539, 430] on div "Make Visible in Client App Email Look Book Copy Look Book URL" at bounding box center [533, 433] width 649 height 28
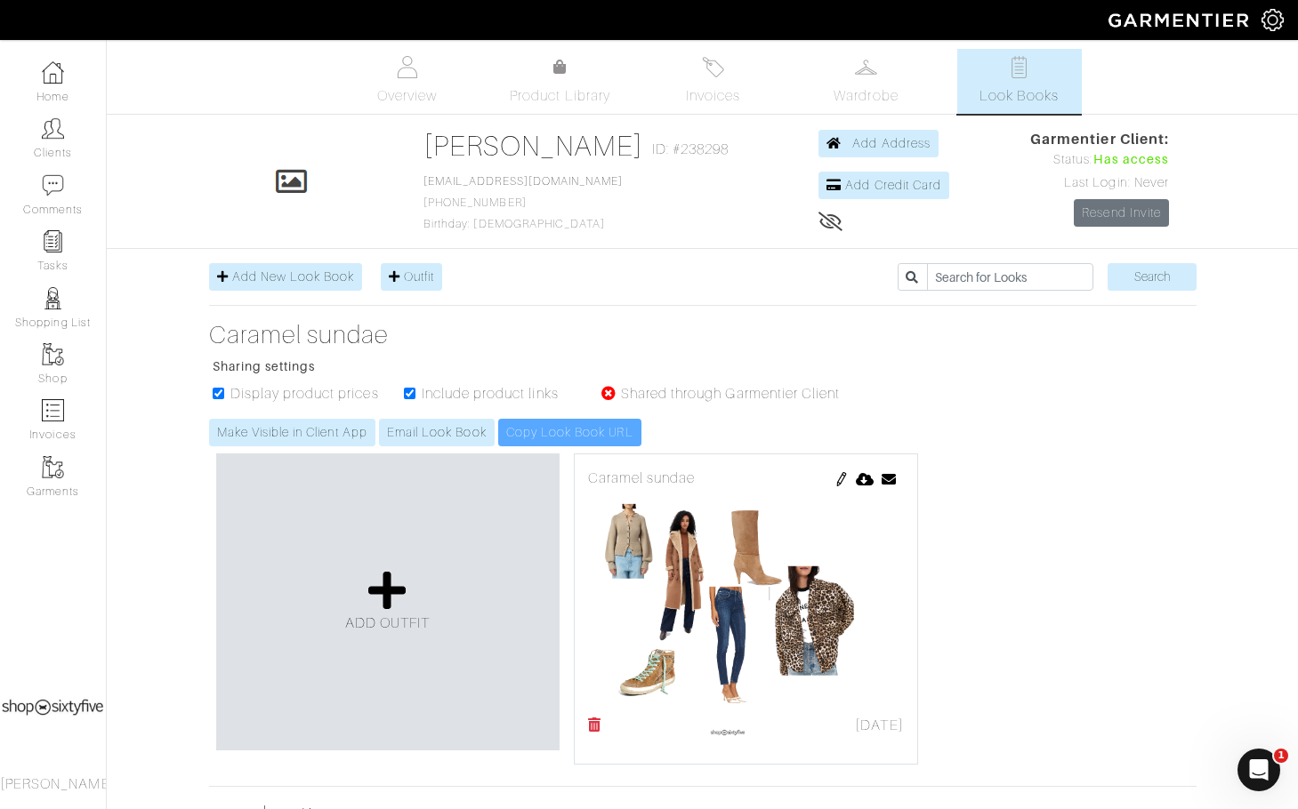
click at [582, 421] on div "Make Visible in Client App Email Look Book Copy Look Book URL" at bounding box center [533, 433] width 649 height 28
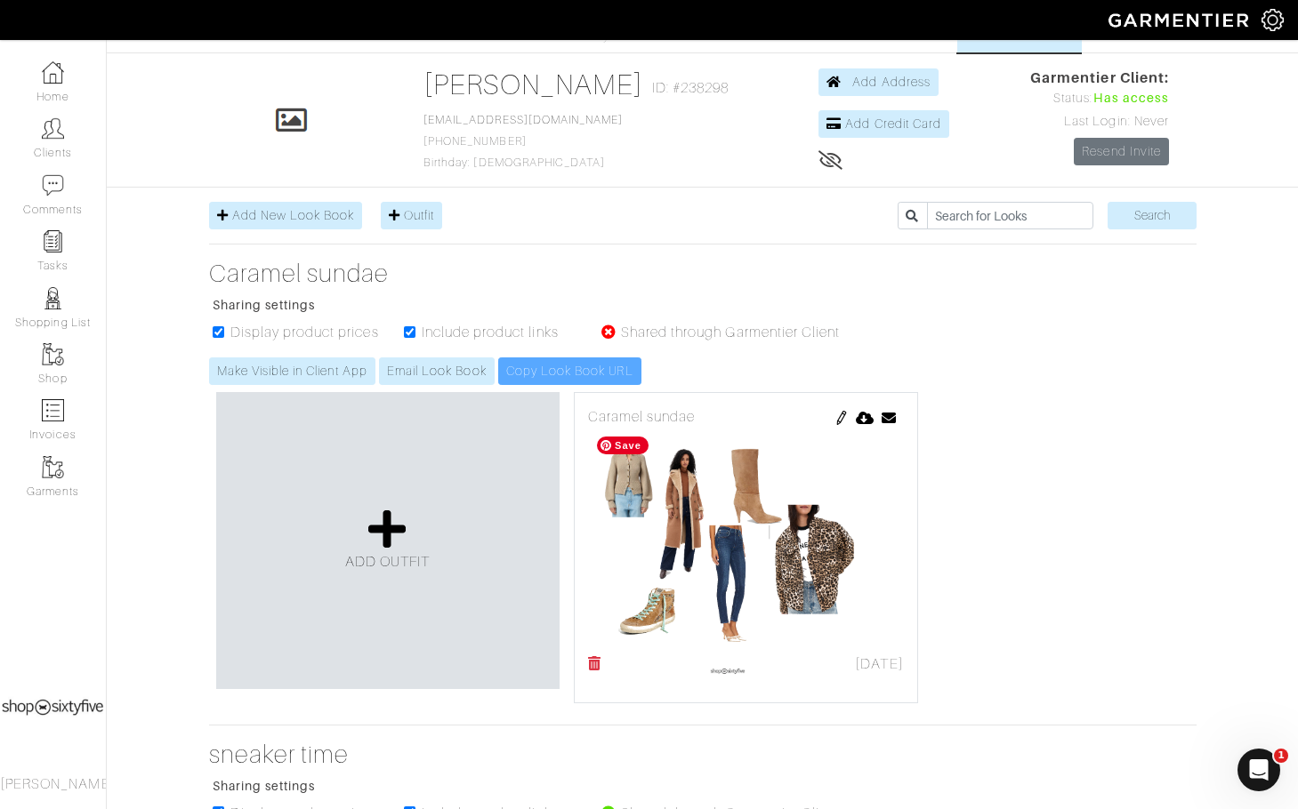
scroll to position [178, 0]
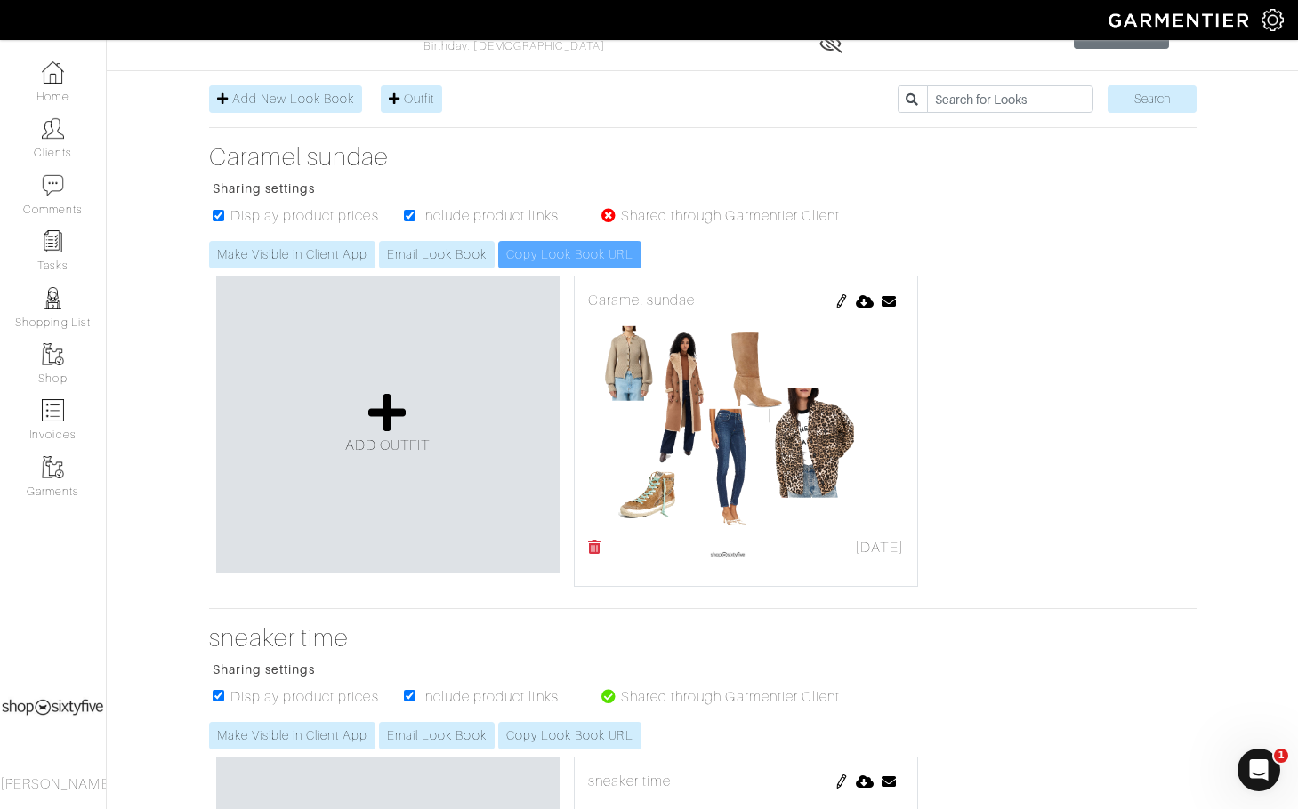
click at [600, 254] on div "Make Visible in Client App Email Look Book Copy Look Book URL" at bounding box center [533, 255] width 649 height 28
click at [602, 253] on div "Make Visible in Client App Email Look Book Copy Look Book URL" at bounding box center [533, 255] width 649 height 28
click at [607, 254] on div "Make Visible in Client App Email Look Book Copy Look Book URL" at bounding box center [533, 255] width 649 height 28
click at [443, 247] on link "Email Look Book" at bounding box center [437, 255] width 116 height 28
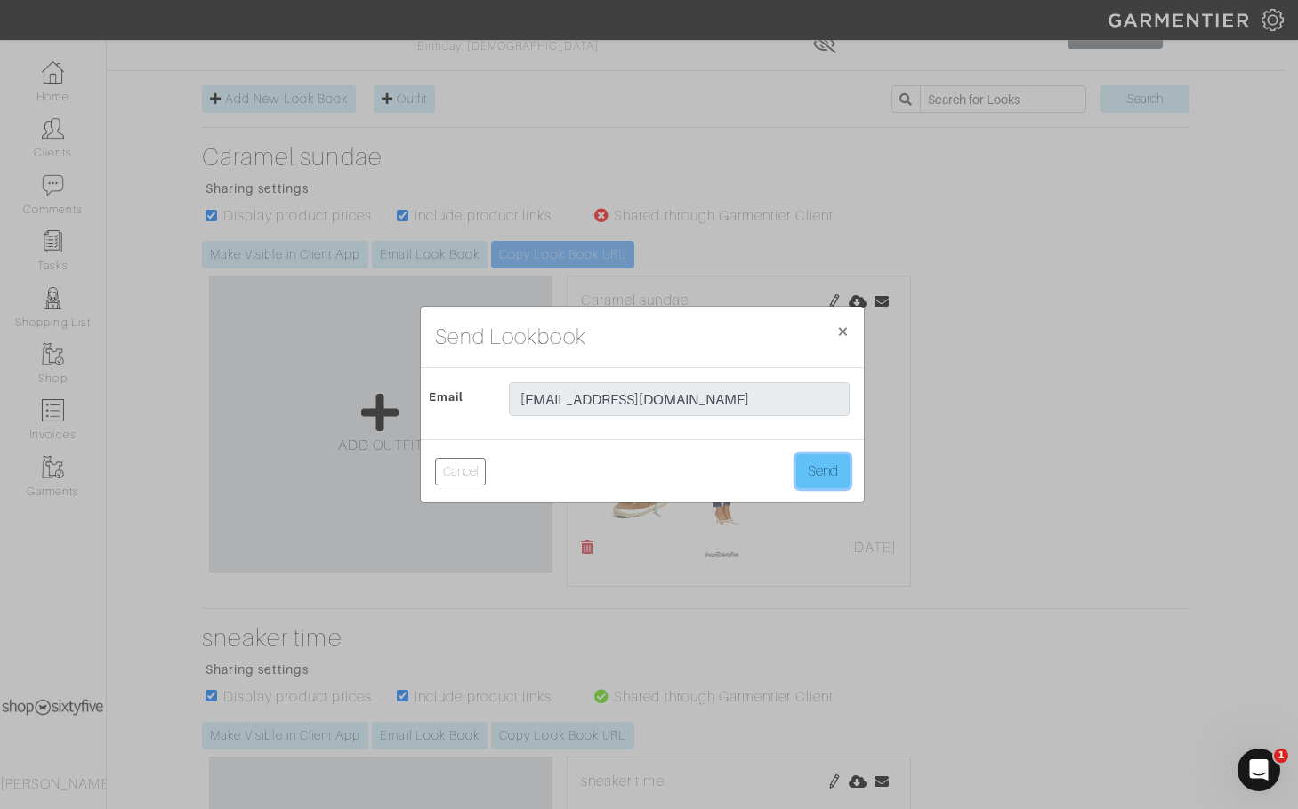
click at [816, 467] on button "Send" at bounding box center [822, 471] width 53 height 34
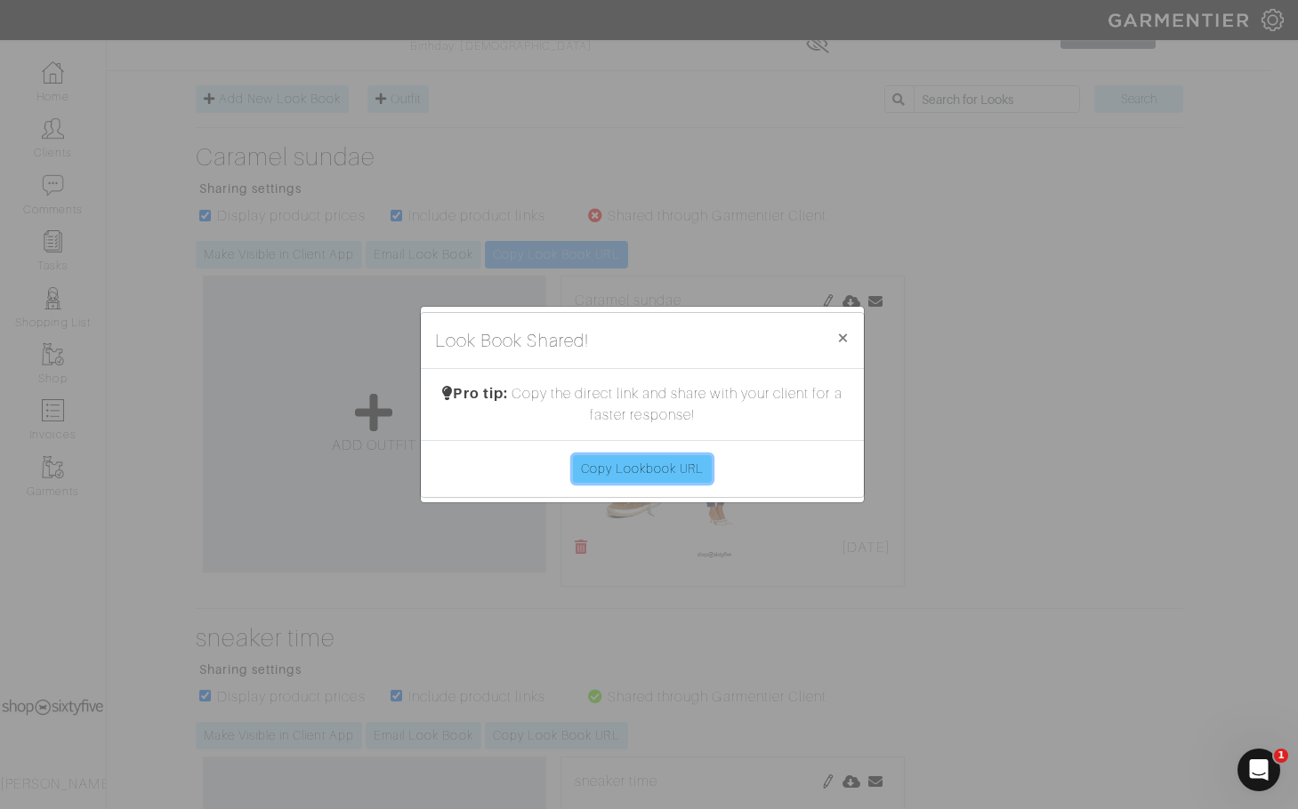
click at [642, 471] on link "Copy Lookbook URL" at bounding box center [643, 469] width 140 height 28
